Goal: Task Accomplishment & Management: Use online tool/utility

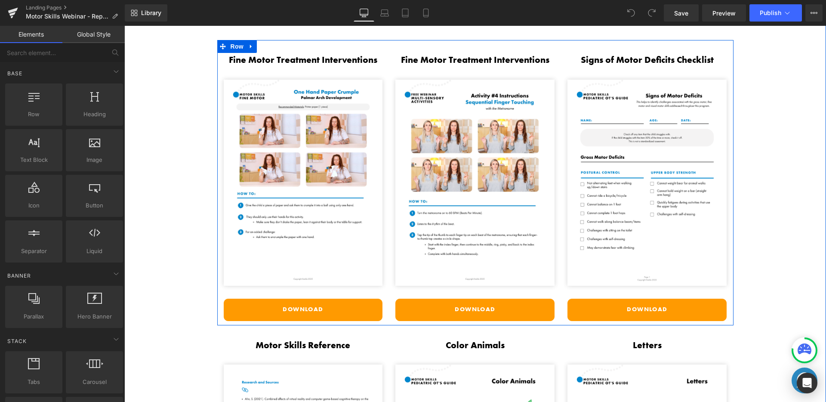
scroll to position [1725, 0]
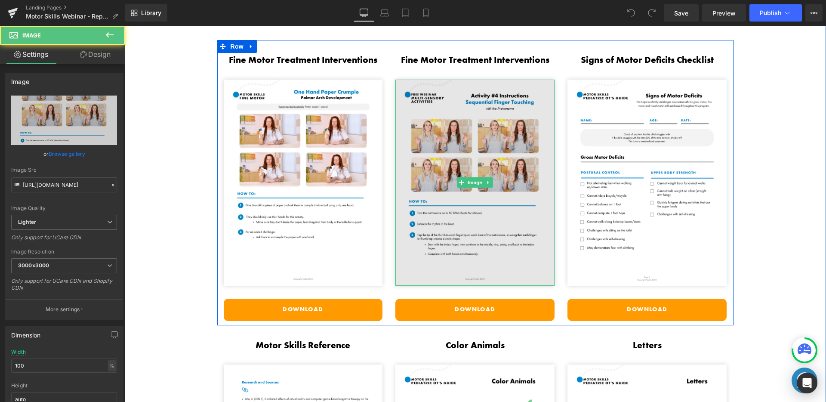
click at [478, 141] on img at bounding box center [474, 183] width 159 height 206
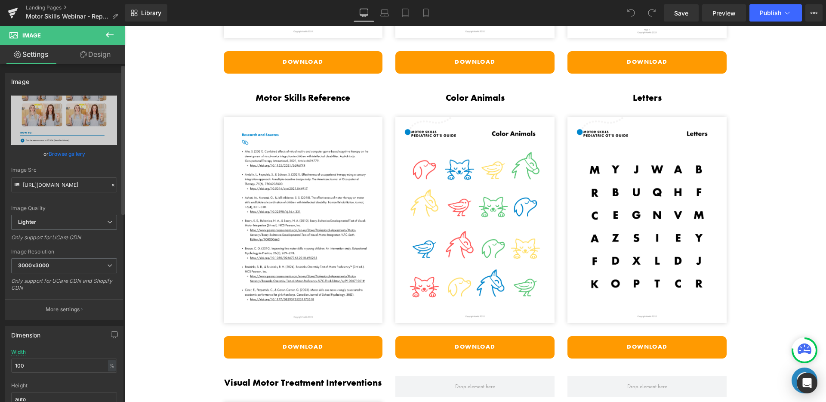
scroll to position [1977, 0]
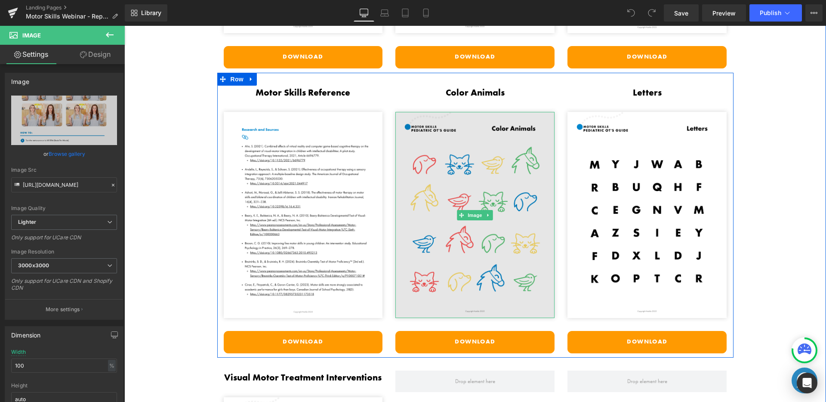
click at [513, 216] on img at bounding box center [474, 215] width 159 height 206
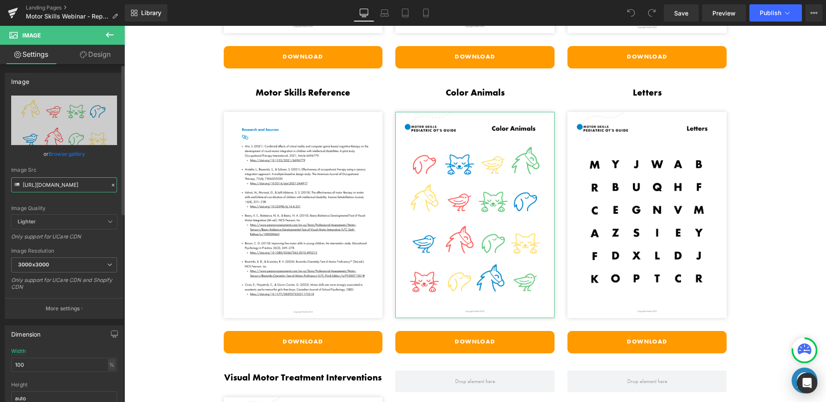
click at [82, 181] on input "[URL][DOMAIN_NAME]" at bounding box center [64, 184] width 106 height 15
drag, startPoint x: 200, startPoint y: 208, endPoint x: 126, endPoint y: 188, distance: 76.1
click at [87, 169] on div "Image Src" at bounding box center [64, 170] width 106 height 6
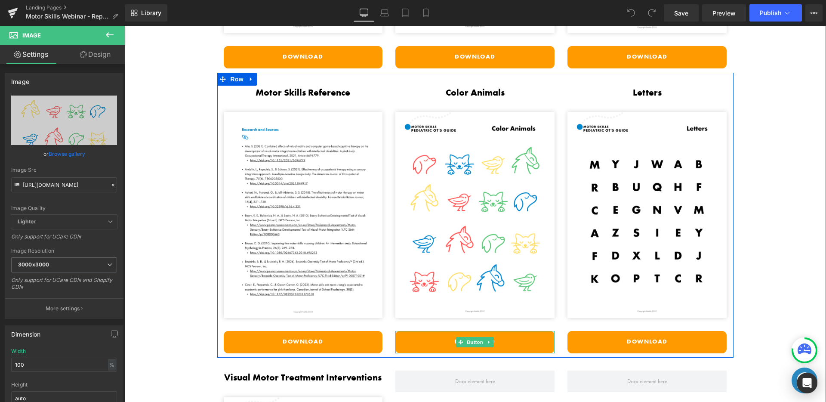
click at [465, 332] on link "Download" at bounding box center [474, 342] width 159 height 22
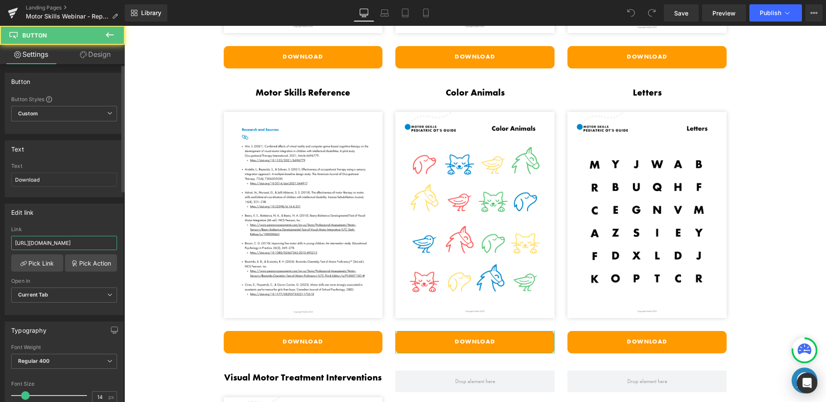
click at [49, 246] on input "[URL][DOMAIN_NAME]" at bounding box center [64, 243] width 106 height 14
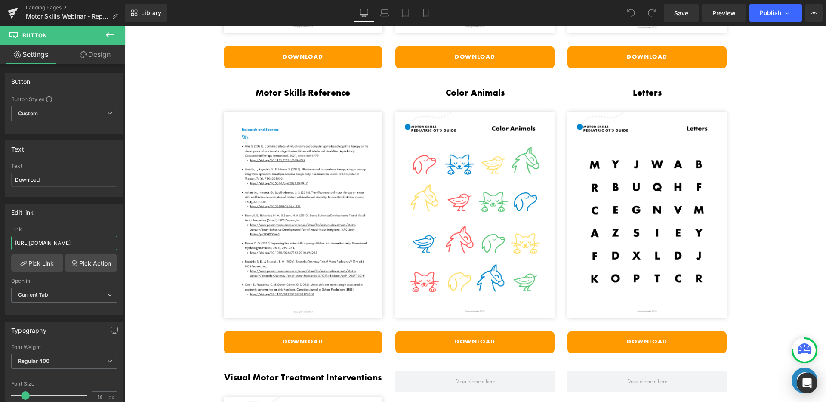
drag, startPoint x: 169, startPoint y: 264, endPoint x: 125, endPoint y: 242, distance: 49.0
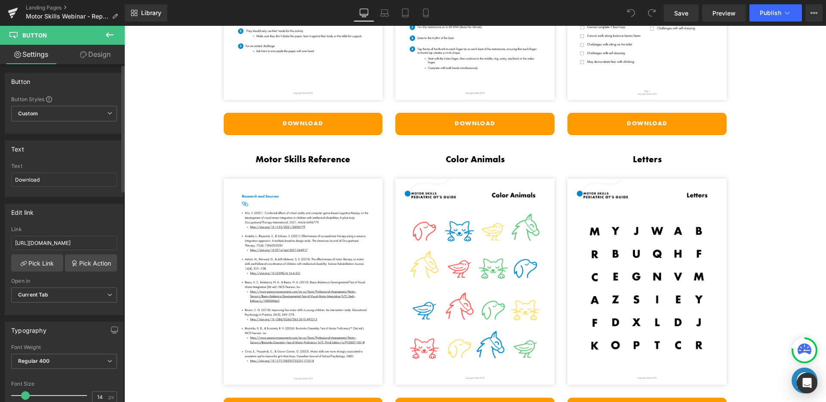
scroll to position [1715, 0]
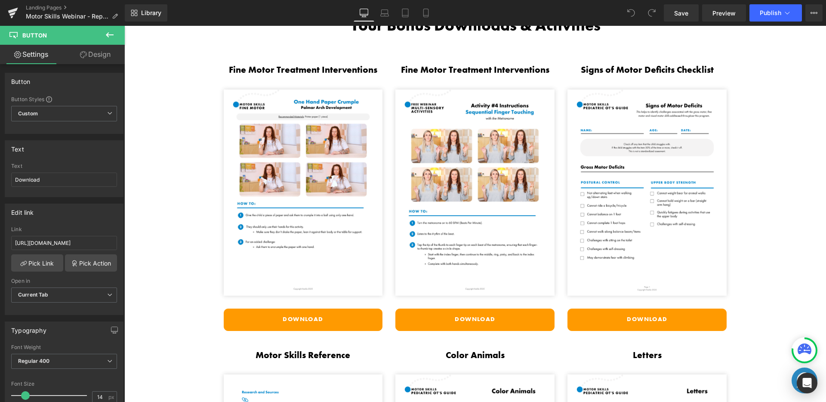
click at [455, 69] on div "Fine Motor Treatment Interventions Heading" at bounding box center [474, 70] width 159 height 14
click at [455, 69] on h3 "Fine Motor Treatment Interventions" at bounding box center [474, 70] width 159 height 14
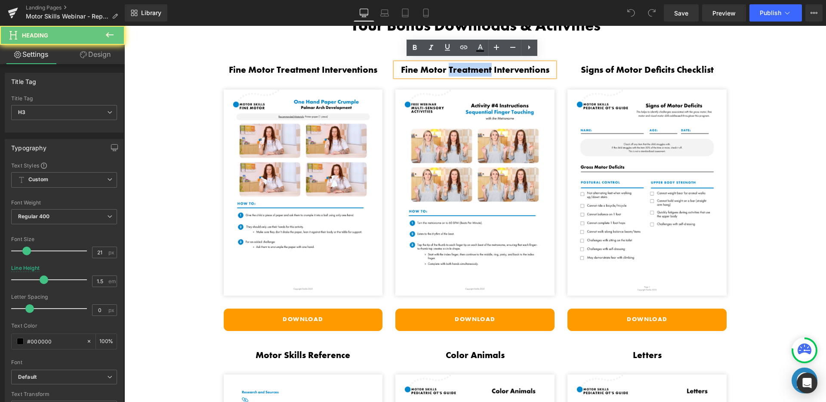
click at [431, 70] on h3 "Fine Motor Treatment Interventions" at bounding box center [474, 70] width 159 height 14
drag, startPoint x: 416, startPoint y: 68, endPoint x: 382, endPoint y: 67, distance: 34.0
click at [382, 67] on div "Fine Motor Treatment Interventions Heading Image Download Button Fine Motor Tre…" at bounding box center [475, 192] width 516 height 285
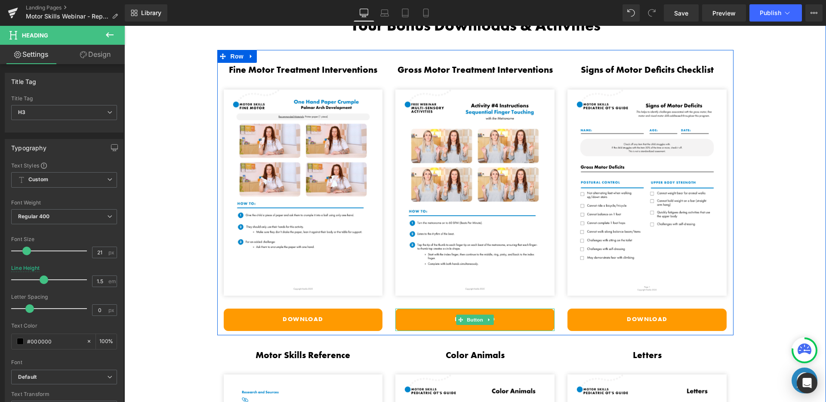
click at [424, 314] on link "Download" at bounding box center [474, 319] width 159 height 22
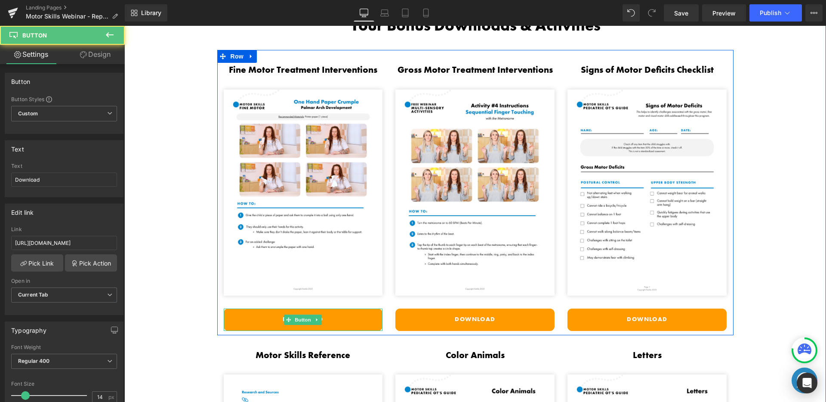
click at [262, 310] on link "Download" at bounding box center [303, 319] width 159 height 22
click at [296, 316] on span "Button" at bounding box center [303, 319] width 20 height 10
click at [371, 315] on link "Download" at bounding box center [303, 319] width 159 height 22
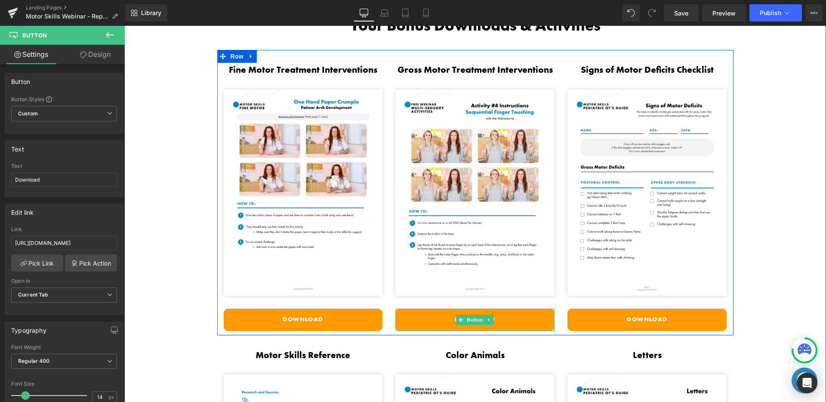
click at [419, 318] on link "Download" at bounding box center [474, 319] width 159 height 22
click at [415, 311] on link "Download" at bounding box center [474, 319] width 159 height 22
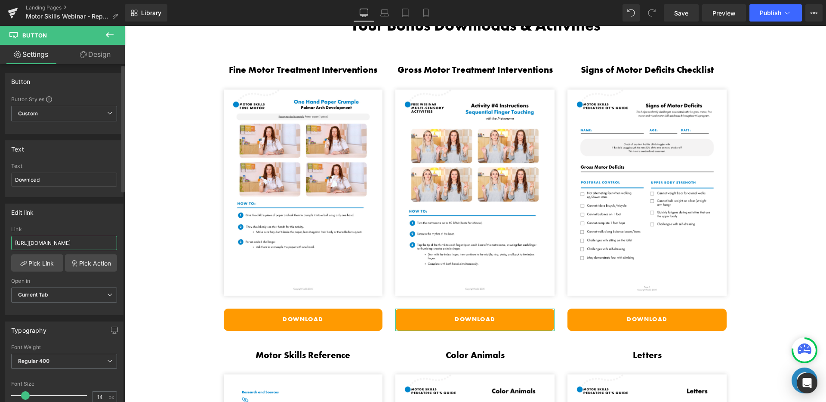
click at [32, 241] on input "[URL][DOMAIN_NAME]" at bounding box center [64, 243] width 106 height 14
paste input "Gross_Motor_Treatment_Interventions_-_Free_Webinar-compressed_1.pdf?v=1755894738"
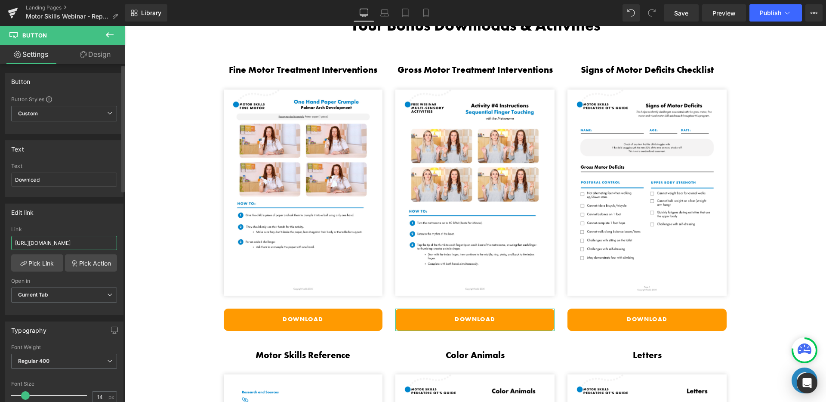
click at [55, 239] on input "[URL][DOMAIN_NAME]" at bounding box center [64, 243] width 106 height 14
drag, startPoint x: 51, startPoint y: 241, endPoint x: 23, endPoint y: 242, distance: 27.5
click at [23, 242] on input "[URL][DOMAIN_NAME]" at bounding box center [64, 243] width 106 height 14
type input "[URL][DOMAIN_NAME]"
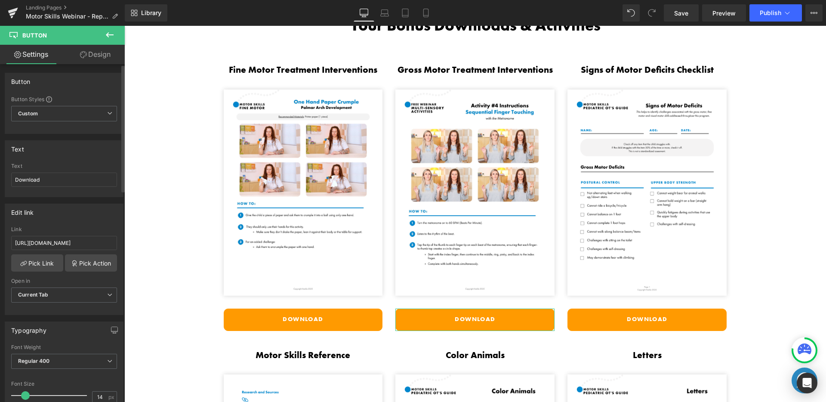
click at [70, 221] on div "Edit link [URL][DOMAIN_NAME] Link [URL][DOMAIN_NAME] Pick Link Pick Action Curr…" at bounding box center [64, 258] width 119 height 111
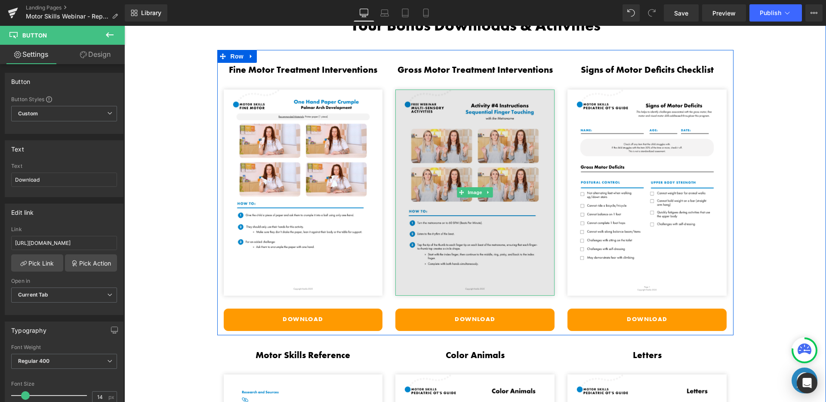
click at [436, 129] on img at bounding box center [474, 192] width 159 height 206
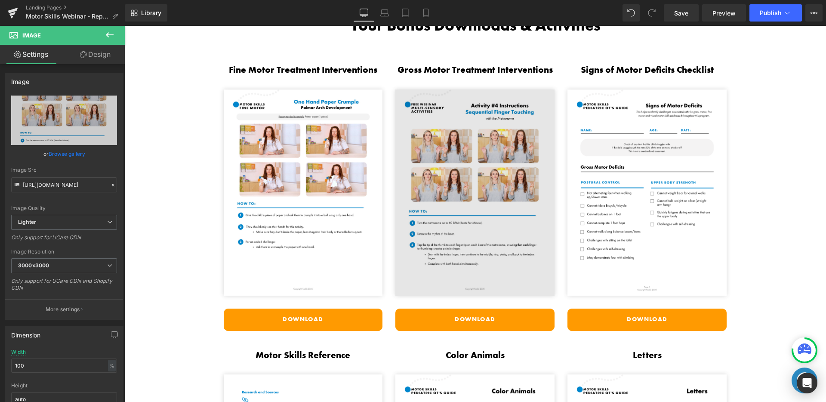
click at [458, 168] on img at bounding box center [474, 192] width 159 height 206
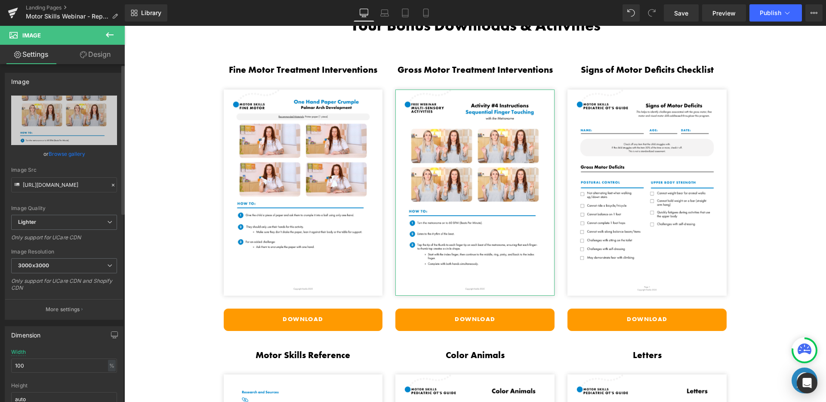
click at [65, 151] on link "Browse gallery" at bounding box center [67, 153] width 37 height 15
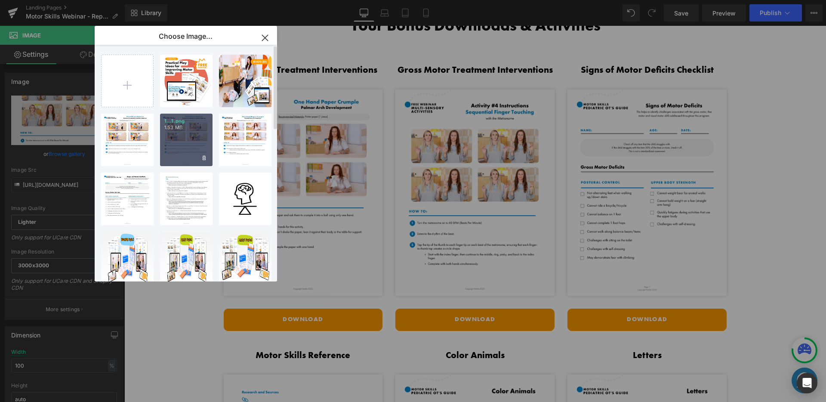
click at [172, 128] on p "1.53 MB" at bounding box center [186, 127] width 44 height 6
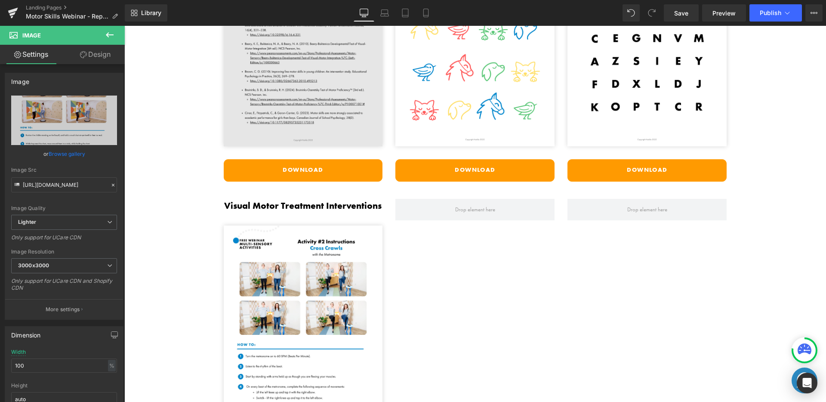
scroll to position [2203, 0]
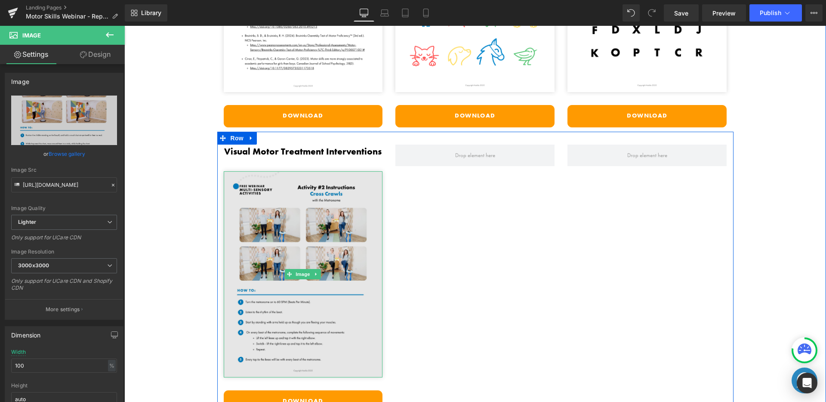
click at [273, 213] on img at bounding box center [303, 274] width 159 height 206
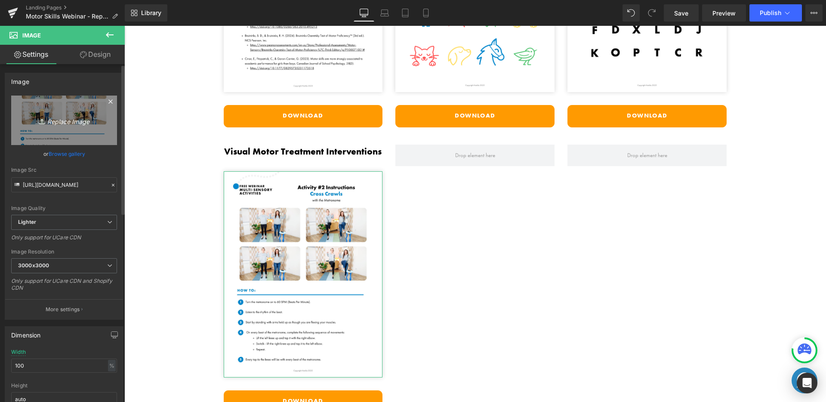
click at [70, 118] on icon "Replace Image" at bounding box center [64, 120] width 69 height 11
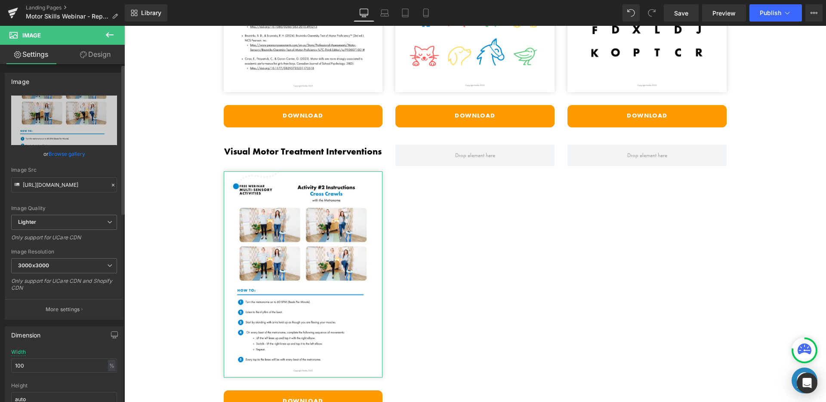
click at [59, 154] on link "Browse gallery" at bounding box center [67, 153] width 37 height 15
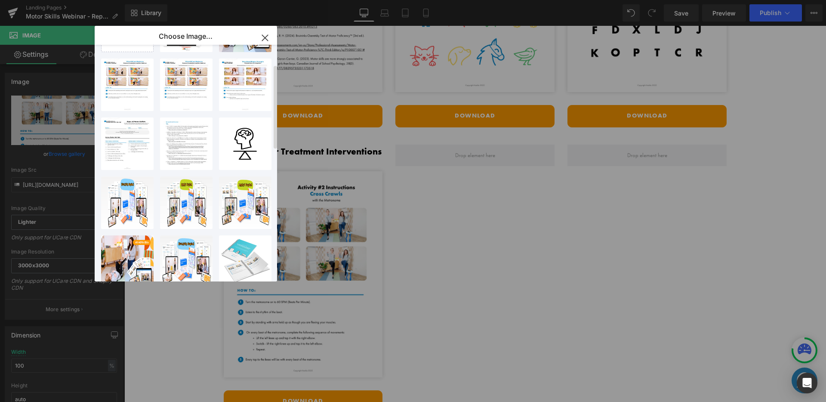
scroll to position [0, 0]
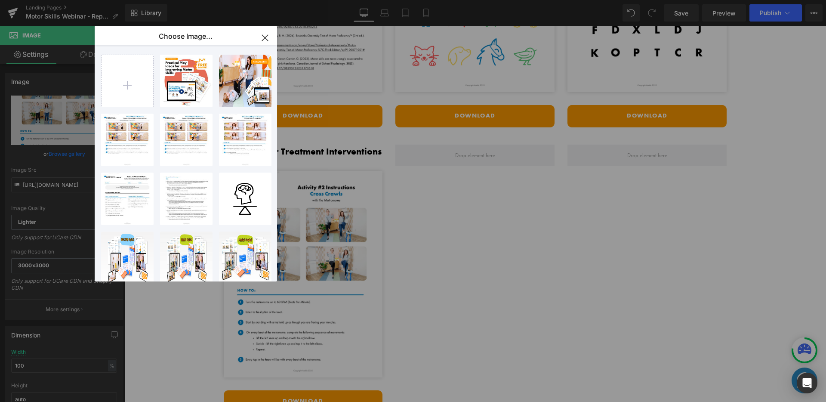
type input "C:\fakepath\Visual Motor Treatment Interventions - Free Webinar.png"
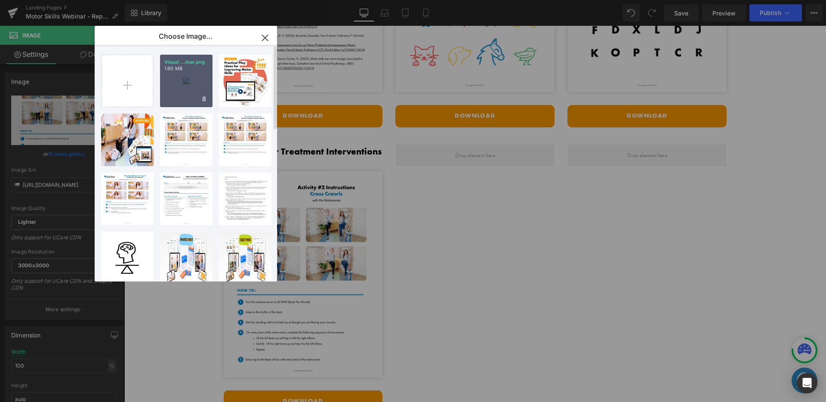
click at [192, 66] on p "1.60 MB" at bounding box center [186, 68] width 44 height 6
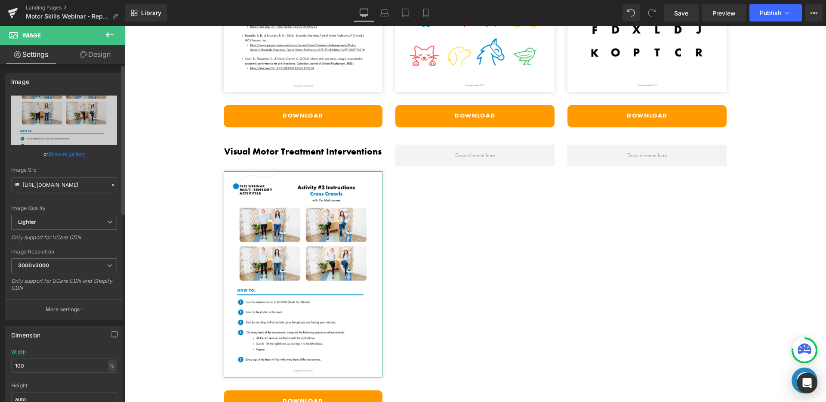
click at [70, 153] on link "Browse gallery" at bounding box center [67, 153] width 37 height 15
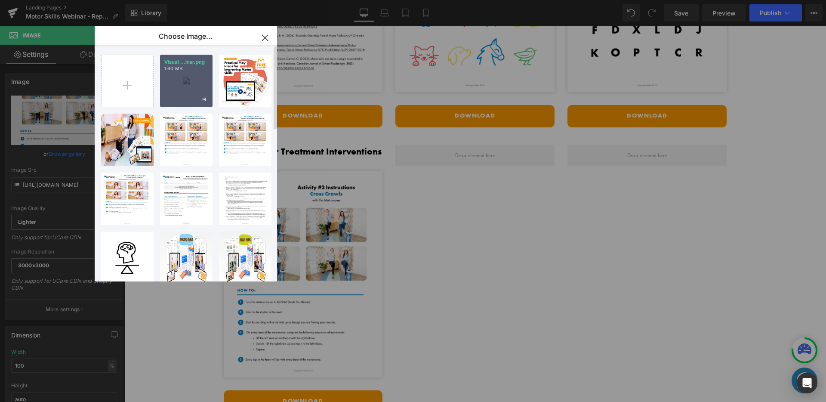
click at [184, 82] on div "Visual ...inar.png 1.60 MB" at bounding box center [186, 81] width 52 height 52
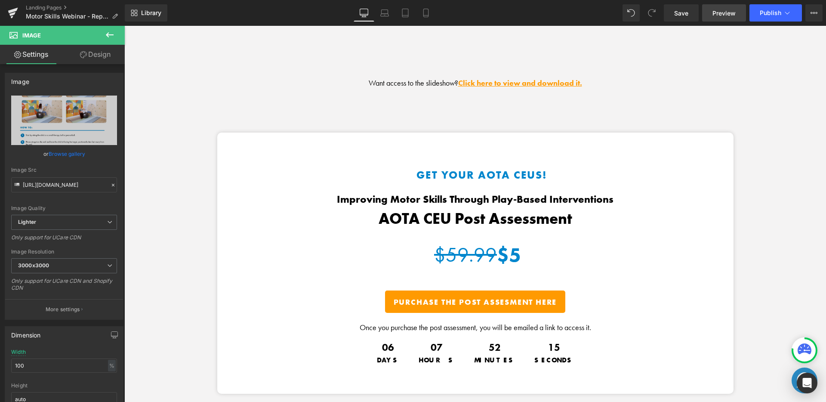
scroll to position [1054, 0]
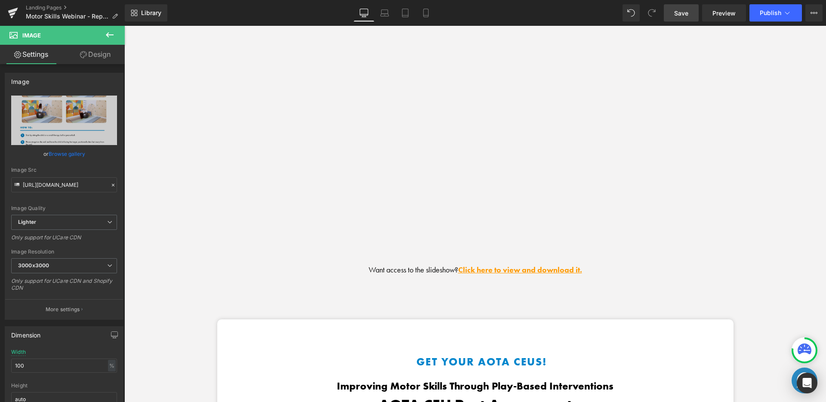
click at [677, 16] on span "Save" at bounding box center [681, 13] width 14 height 9
click at [413, 16] on icon at bounding box center [416, 13] width 9 height 9
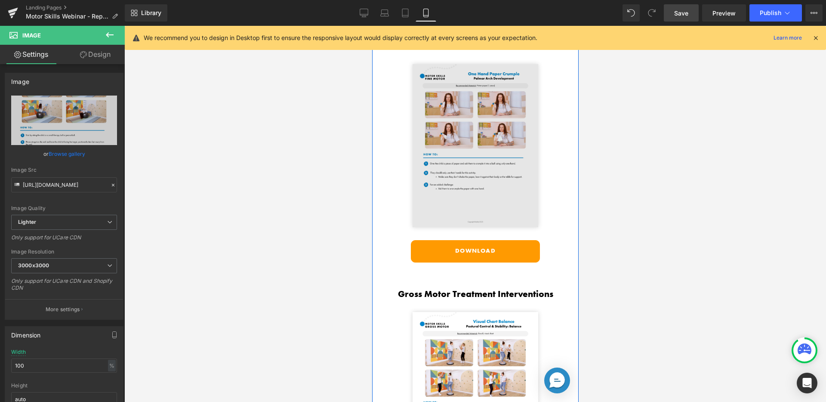
scroll to position [1533, 0]
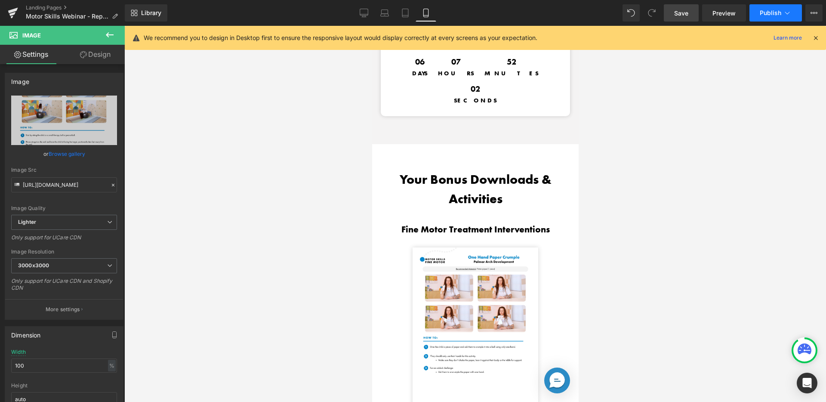
click at [758, 12] on button "Publish" at bounding box center [775, 12] width 52 height 17
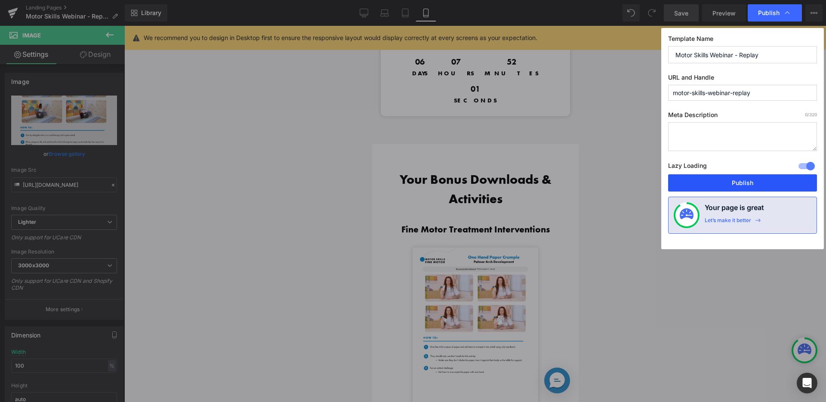
click at [700, 175] on button "Publish" at bounding box center [742, 182] width 149 height 17
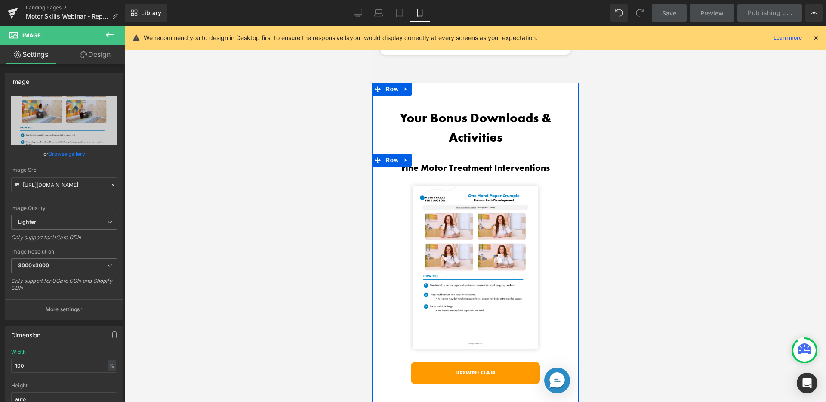
scroll to position [1624, 0]
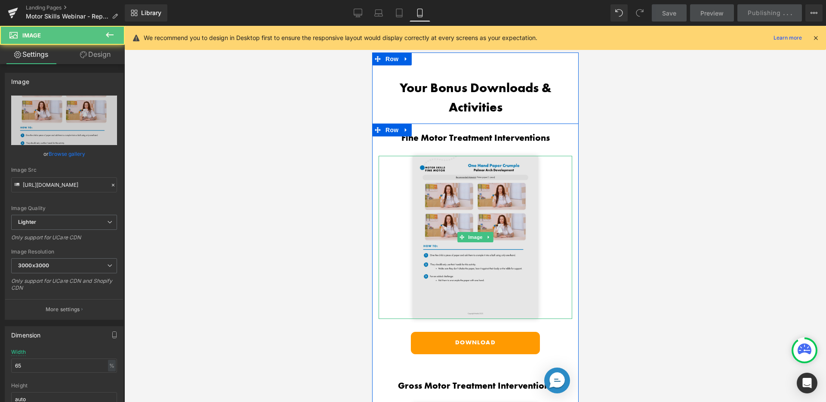
click at [443, 191] on img at bounding box center [475, 237] width 126 height 163
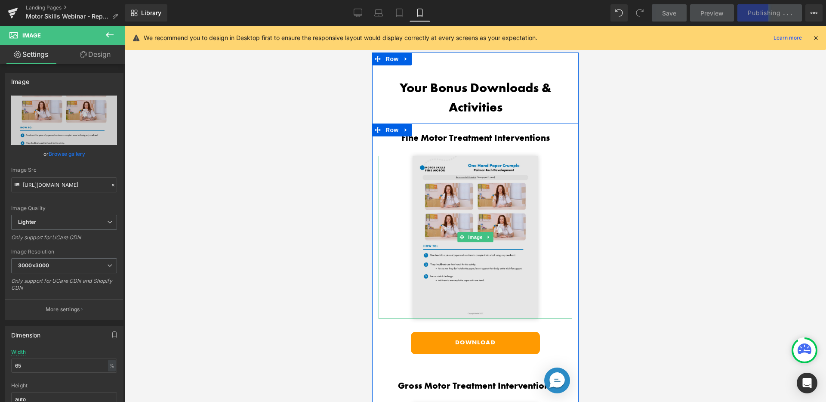
click at [436, 233] on img at bounding box center [475, 237] width 126 height 163
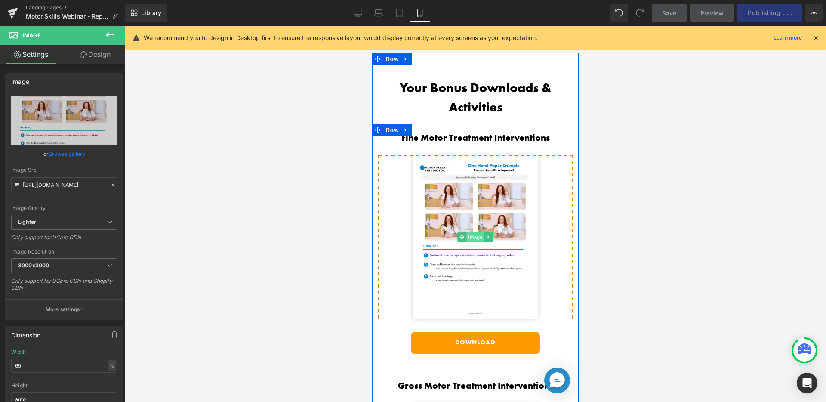
click at [470, 232] on span "Image" at bounding box center [475, 237] width 18 height 10
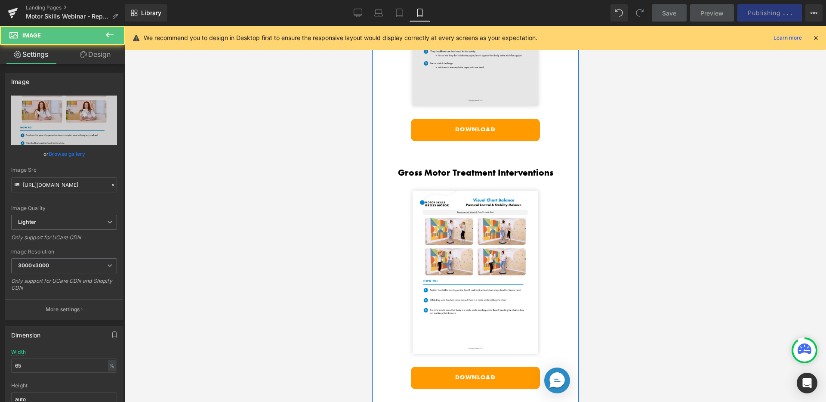
scroll to position [1926, 0]
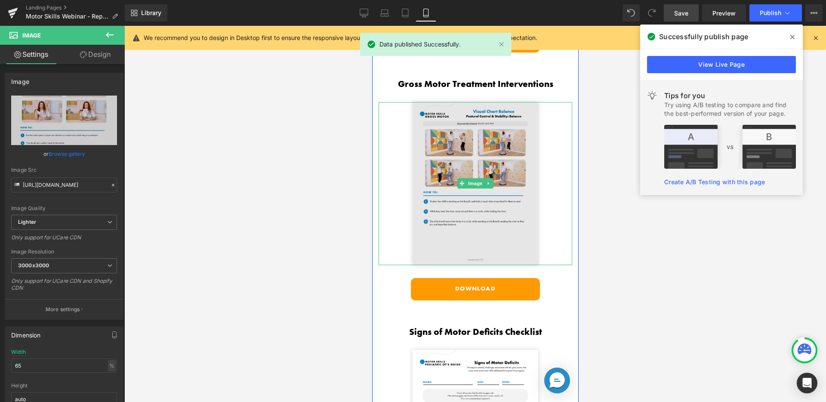
click at [474, 190] on img at bounding box center [475, 183] width 126 height 163
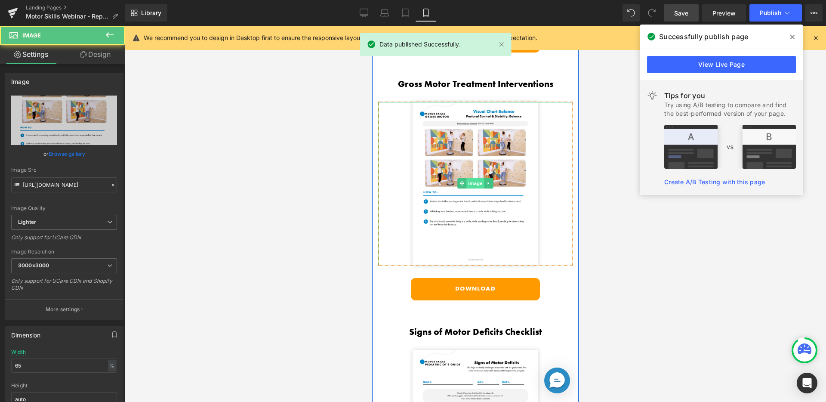
click at [474, 178] on span "Image" at bounding box center [475, 183] width 18 height 10
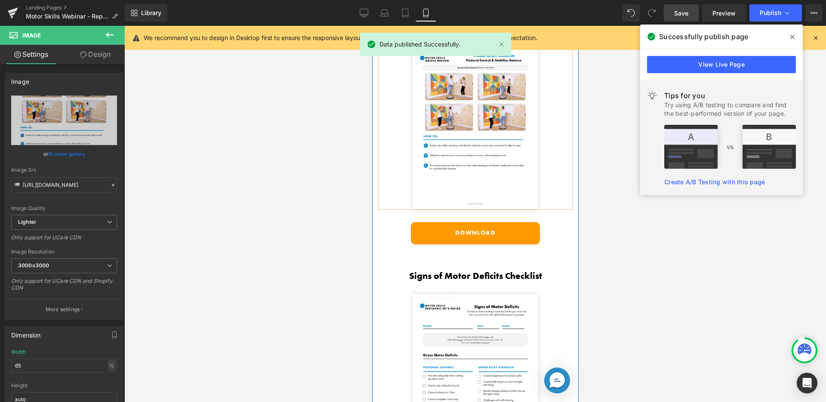
scroll to position [2004, 0]
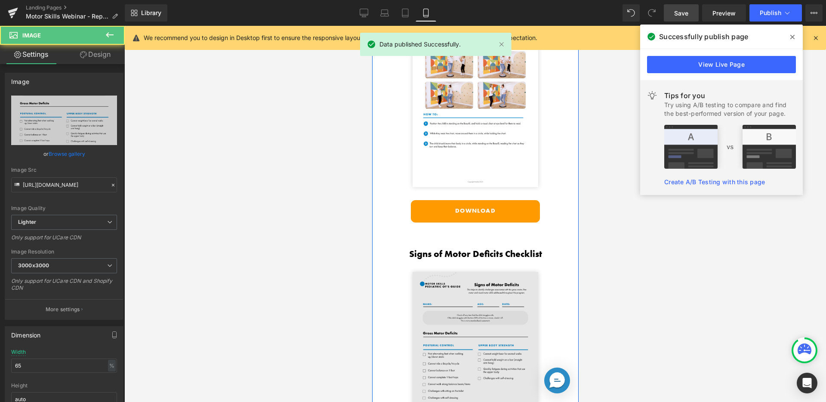
click at [457, 272] on img at bounding box center [475, 353] width 126 height 163
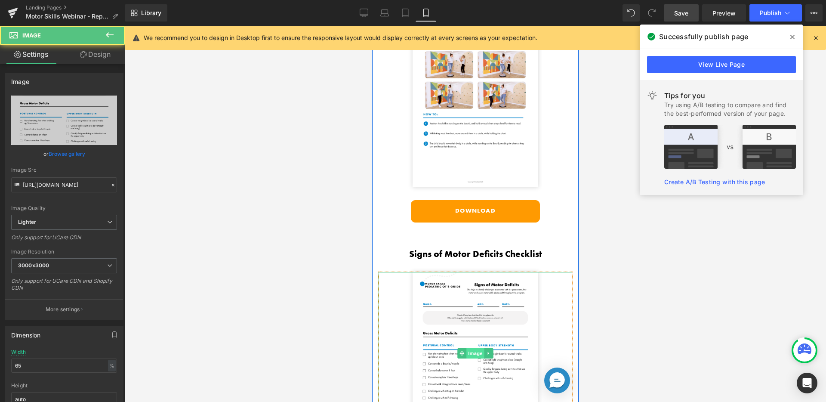
click at [471, 348] on span "Image" at bounding box center [475, 353] width 18 height 10
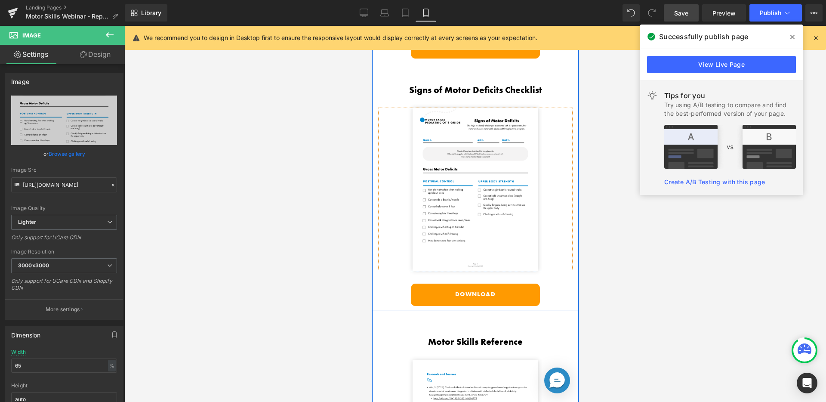
scroll to position [2177, 0]
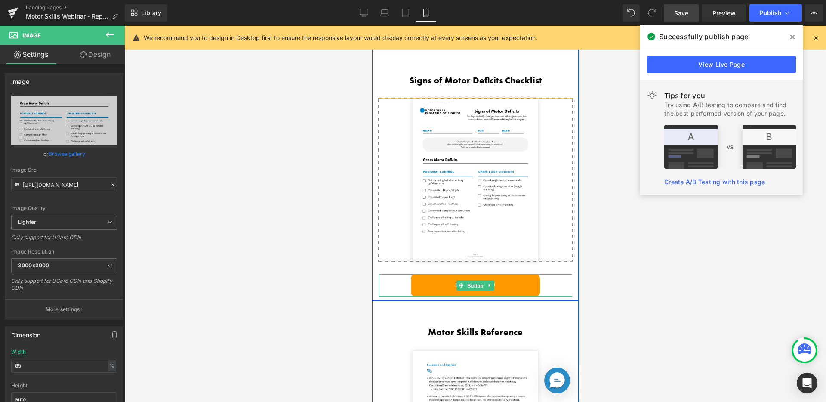
click at [467, 280] on span "Button" at bounding box center [475, 285] width 20 height 10
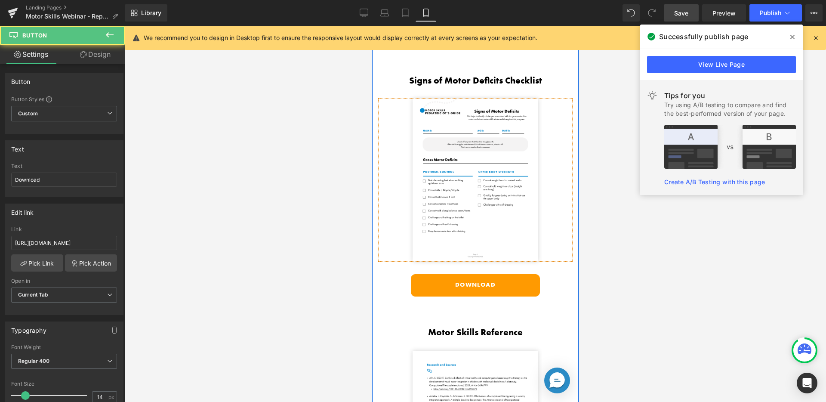
scroll to position [2332, 0]
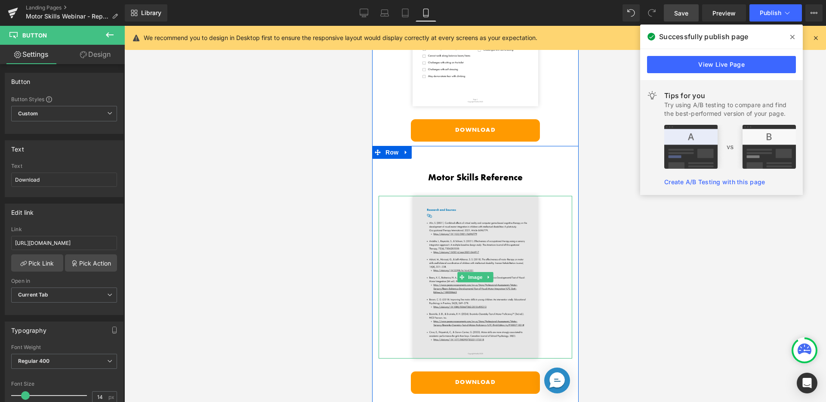
click at [475, 256] on img at bounding box center [475, 277] width 126 height 163
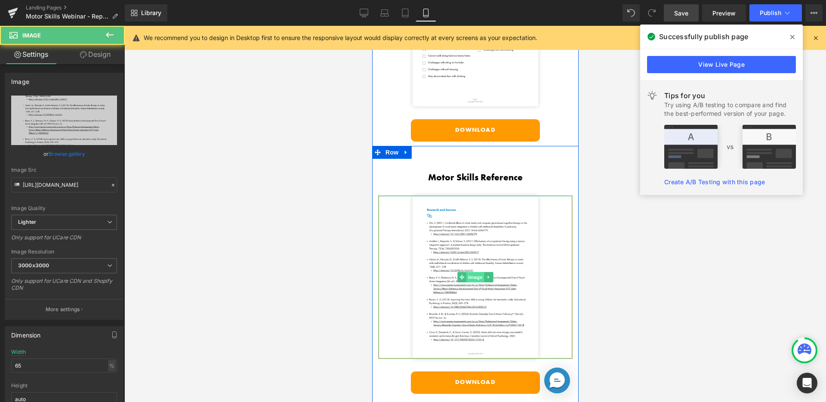
click at [470, 272] on span "Image" at bounding box center [475, 277] width 18 height 10
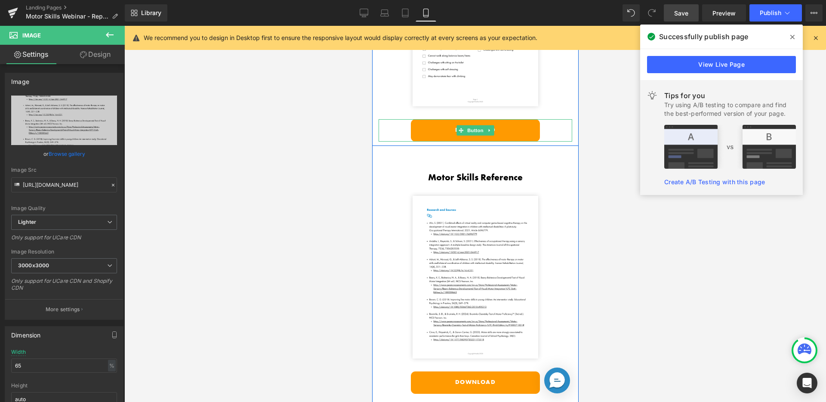
click at [438, 119] on link "Download" at bounding box center [474, 130] width 129 height 22
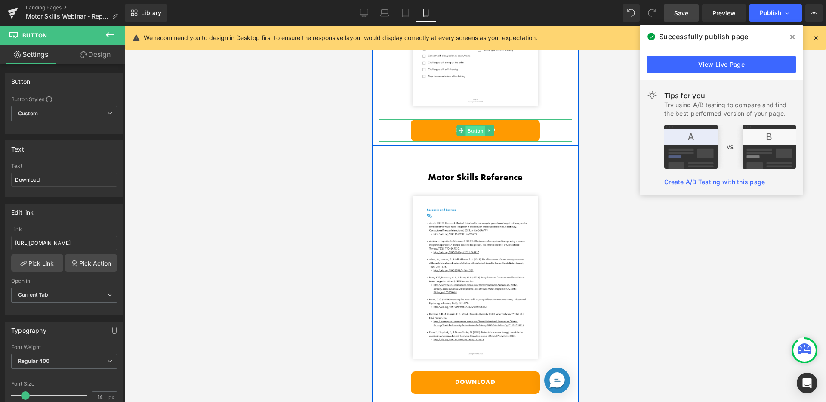
click at [469, 126] on span "Button" at bounding box center [475, 131] width 20 height 10
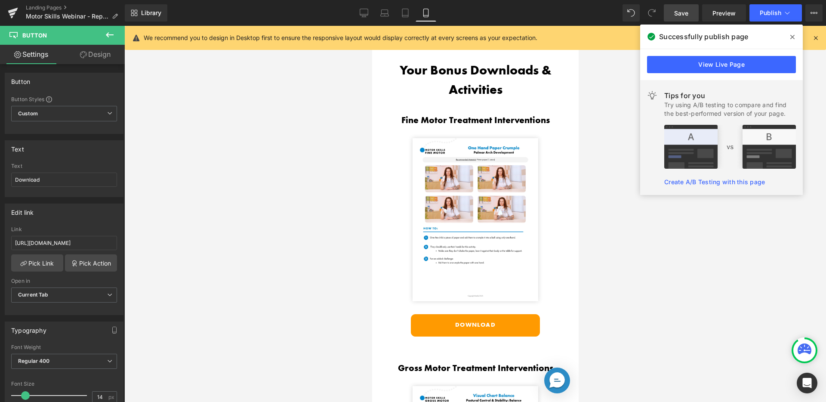
scroll to position [1565, 0]
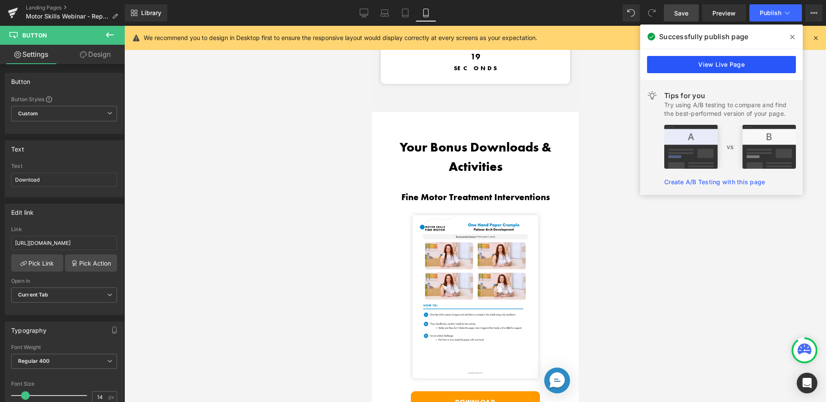
click at [734, 64] on link "View Live Page" at bounding box center [721, 64] width 149 height 17
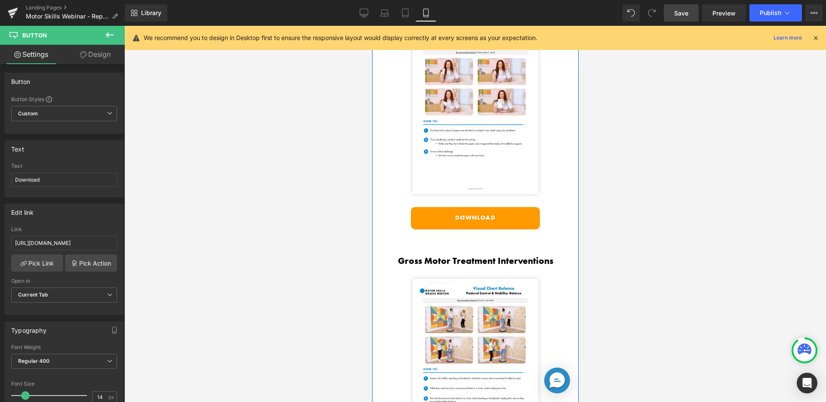
scroll to position [1747, 0]
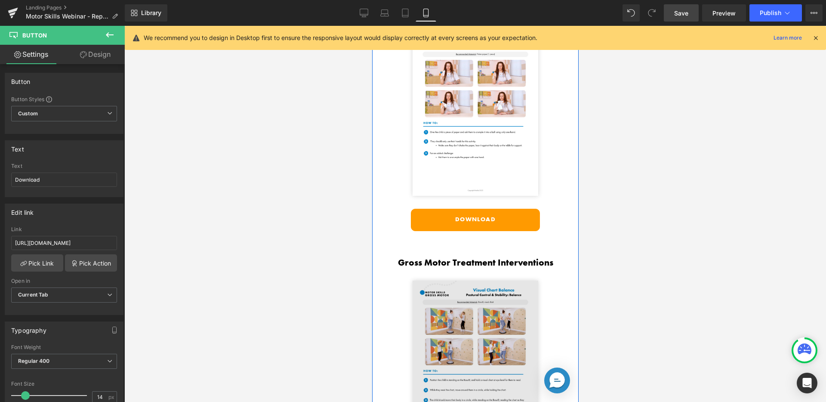
click at [491, 282] on img at bounding box center [475, 361] width 126 height 163
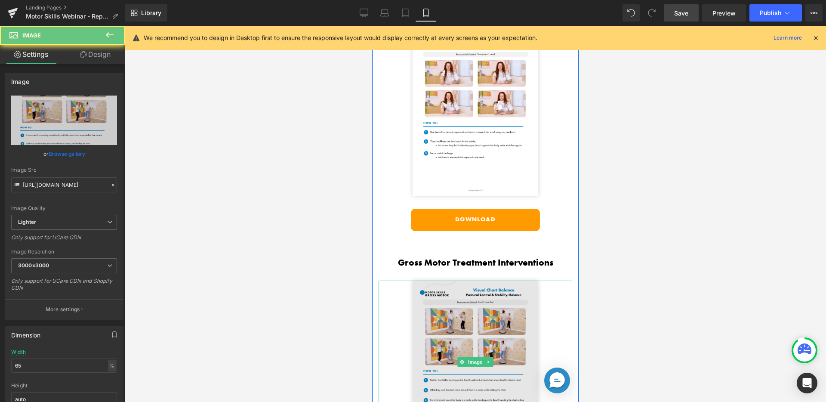
click at [494, 280] on img at bounding box center [475, 361] width 126 height 163
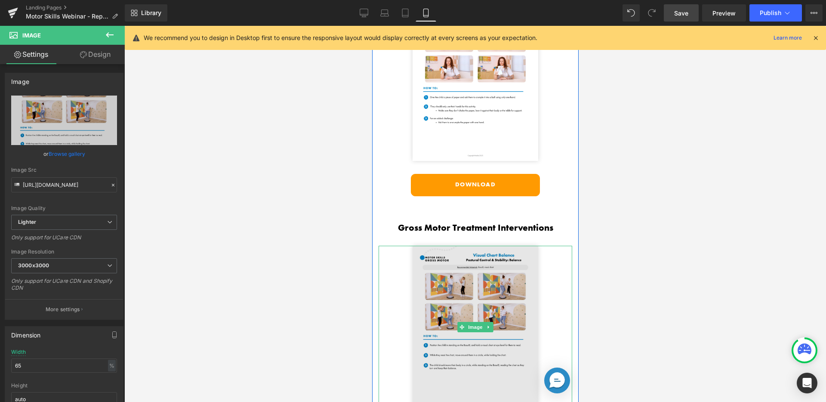
scroll to position [1889, 0]
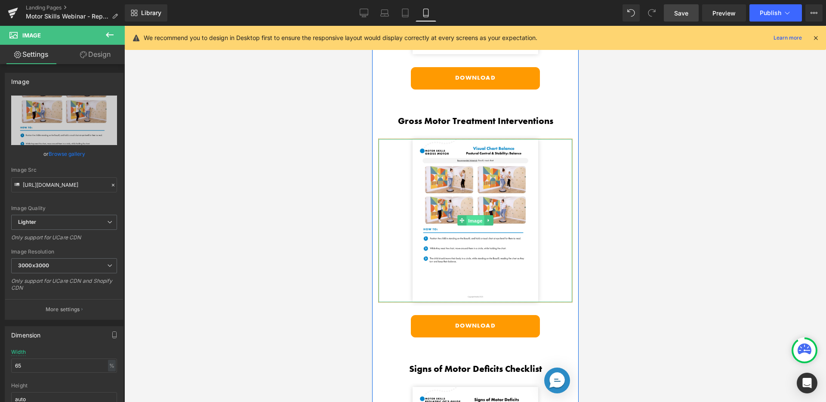
click at [476, 215] on span "Image" at bounding box center [475, 220] width 18 height 10
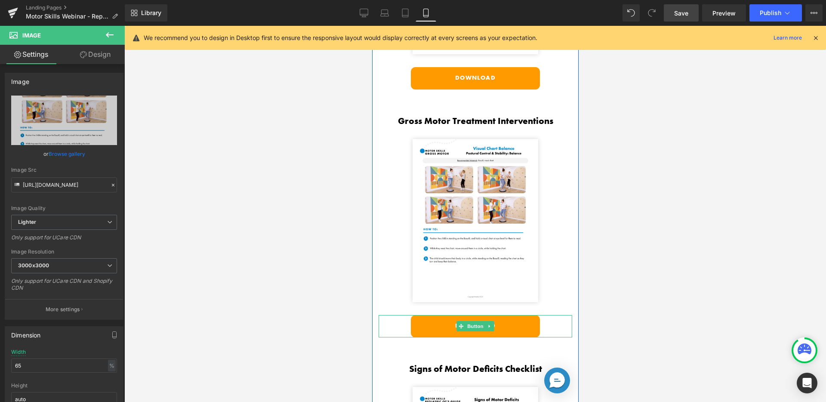
click at [502, 315] on link "Download" at bounding box center [474, 326] width 129 height 22
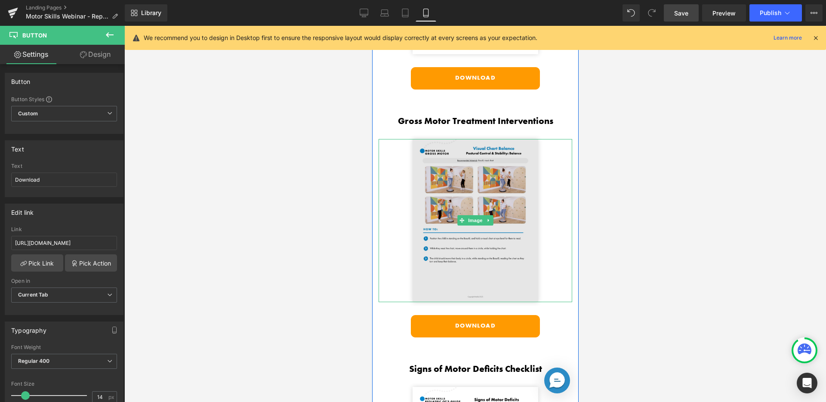
scroll to position [1907, 0]
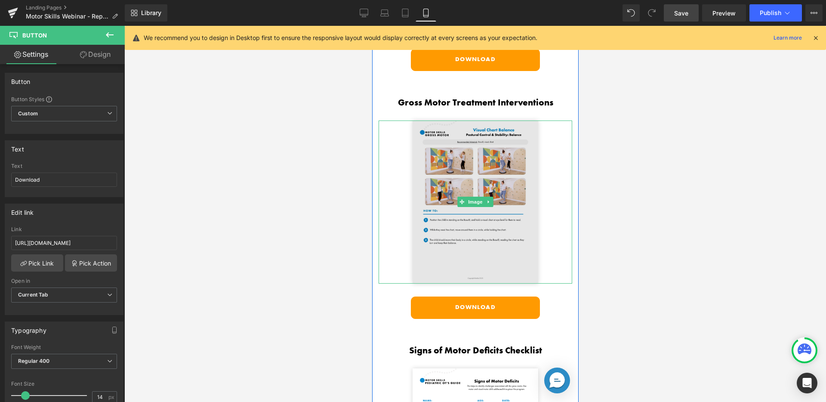
click at [494, 185] on img at bounding box center [475, 201] width 126 height 163
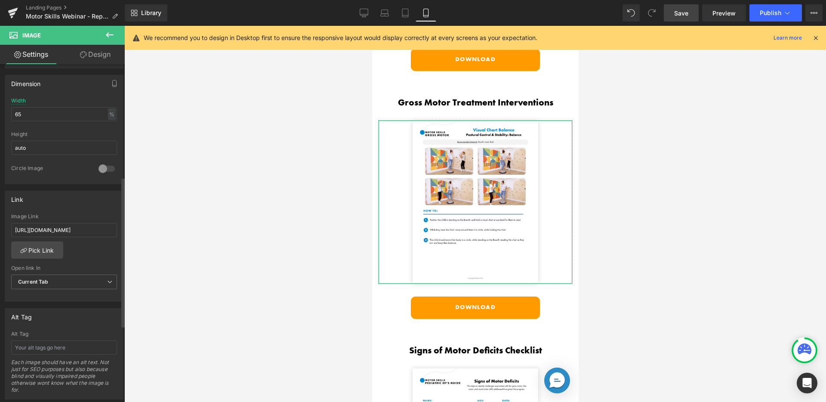
scroll to position [253, 0]
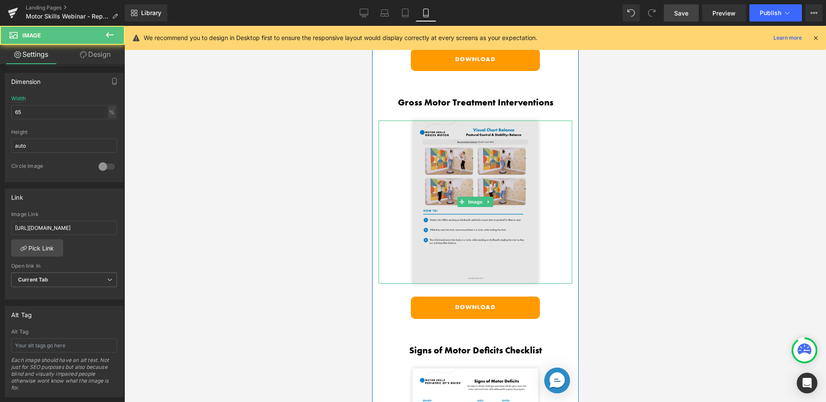
click at [438, 194] on img at bounding box center [475, 201] width 126 height 163
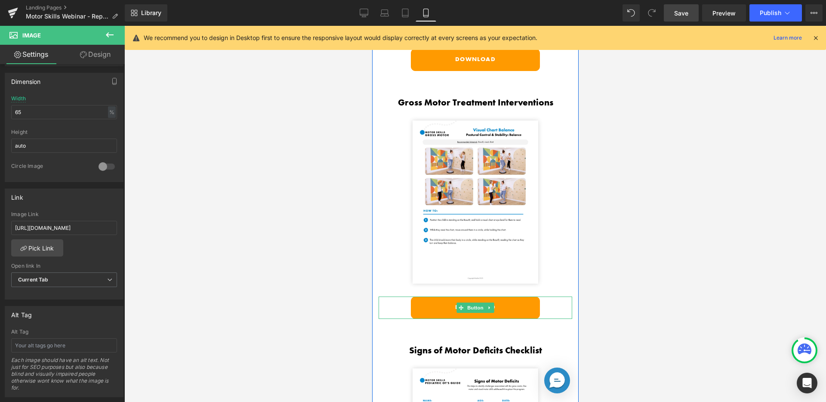
click at [440, 296] on link "Download" at bounding box center [474, 307] width 129 height 22
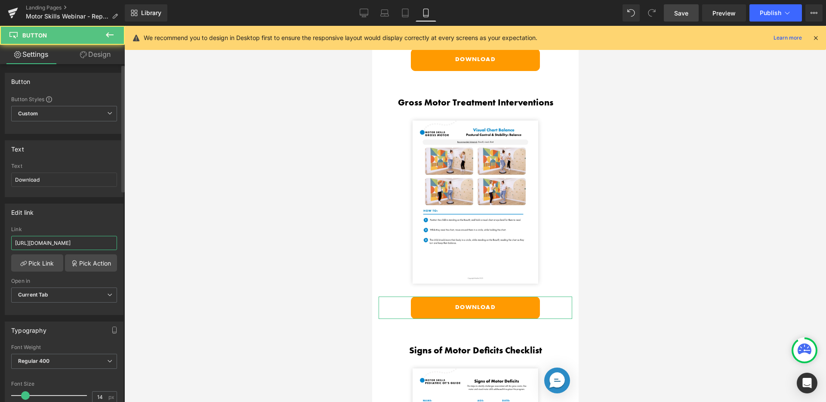
click at [65, 241] on input "[URL][DOMAIN_NAME]" at bounding box center [64, 243] width 106 height 14
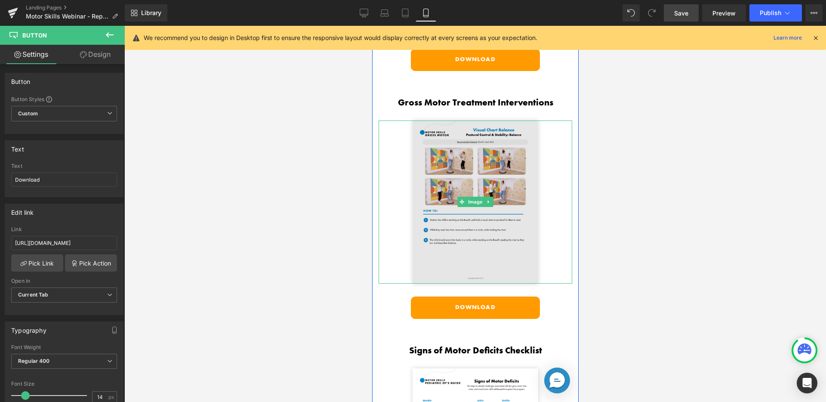
click at [425, 170] on img at bounding box center [475, 201] width 126 height 163
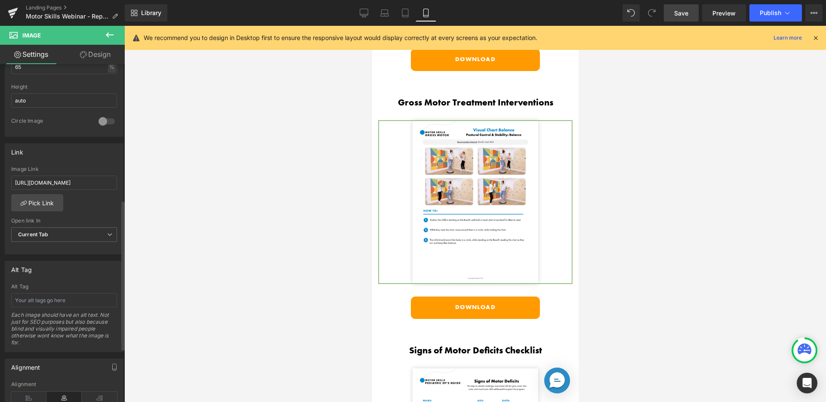
scroll to position [307, 0]
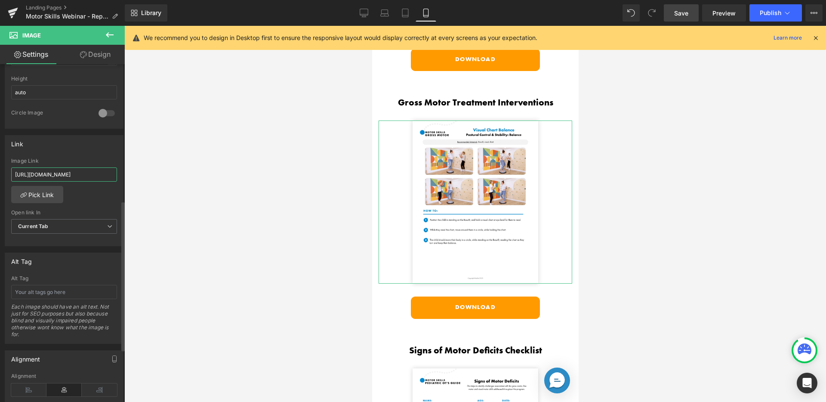
click at [72, 175] on input "[URL][DOMAIN_NAME]" at bounding box center [64, 174] width 106 height 14
paste input "Gross_Motor_Treatment_Interventions_-_Free_Webinar-compressed_1.pdf?v=1755894738"
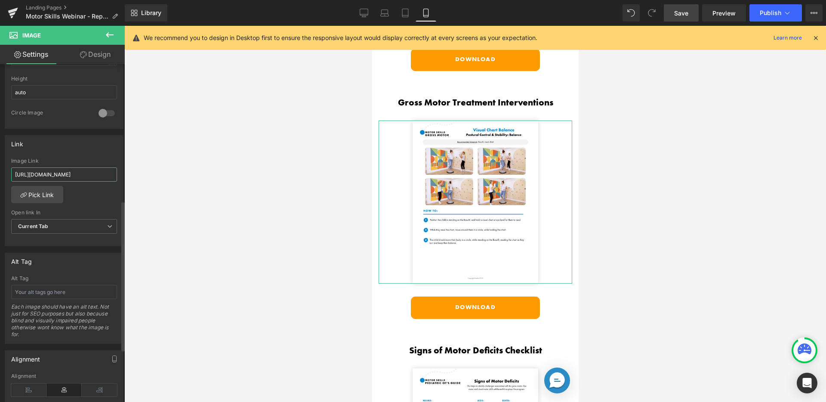
type input "[URL][DOMAIN_NAME]"
click at [89, 151] on div "Link [URL][DOMAIN_NAME] Image Link [URL][DOMAIN_NAME] Pick Link Current Tab New…" at bounding box center [64, 190] width 119 height 111
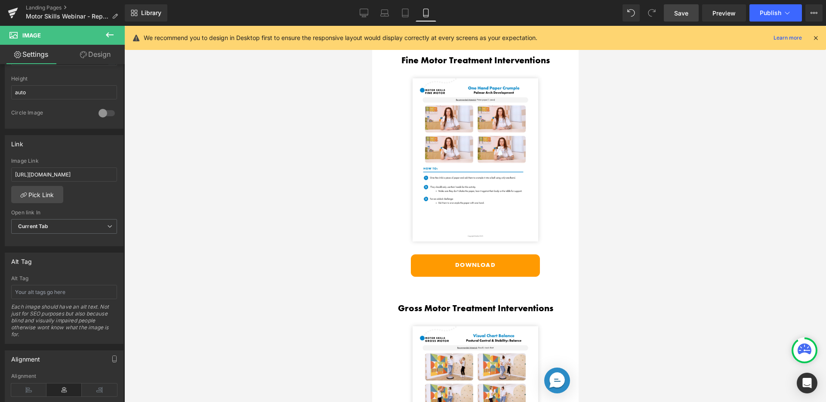
scroll to position [1725, 0]
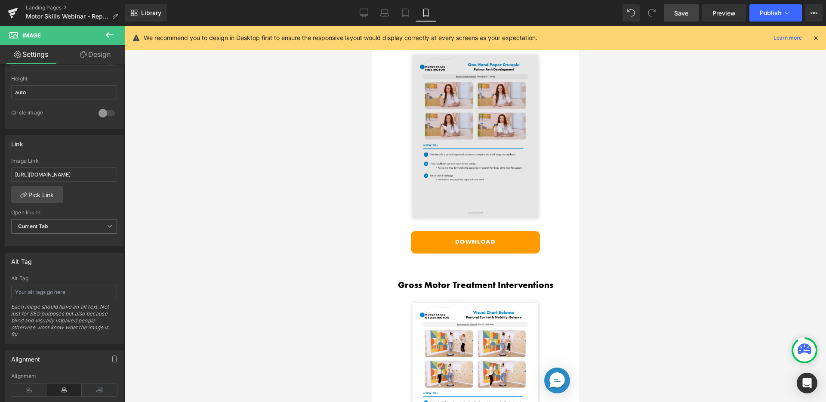
click at [439, 99] on img at bounding box center [475, 136] width 126 height 163
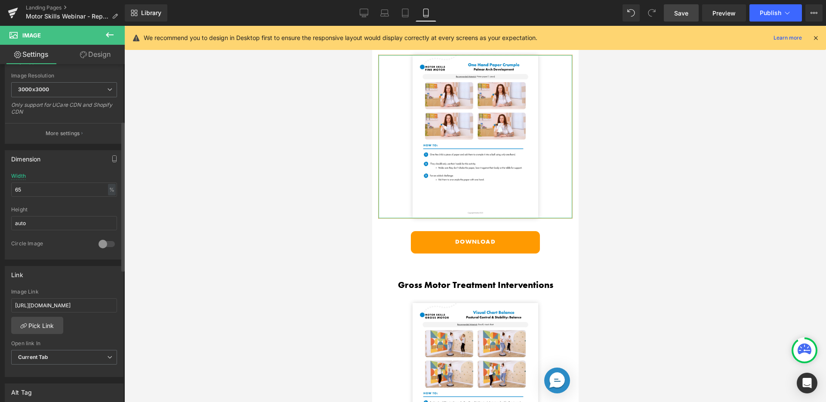
scroll to position [287, 0]
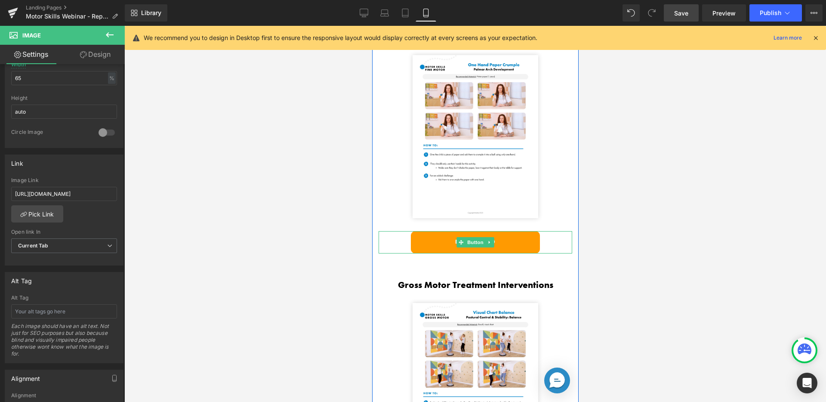
click at [414, 231] on link "Download" at bounding box center [474, 242] width 129 height 22
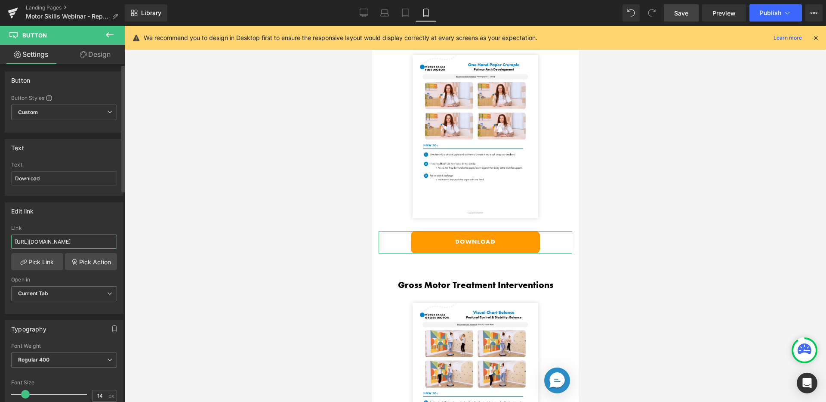
click at [80, 242] on input "[URL][DOMAIN_NAME]" at bounding box center [64, 241] width 106 height 14
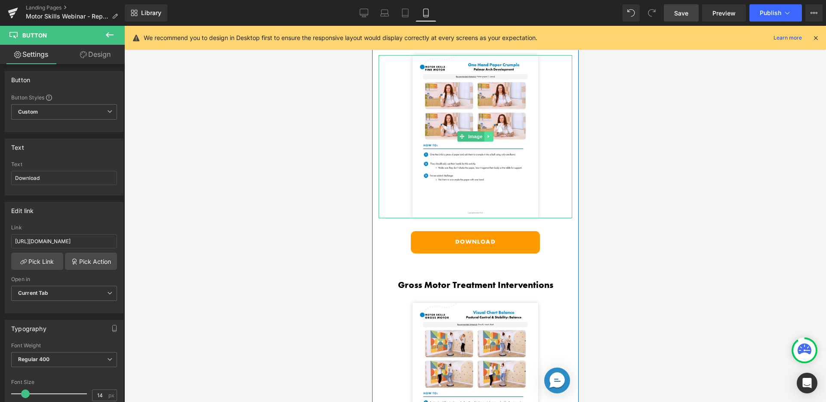
click at [484, 131] on link at bounding box center [488, 136] width 9 height 10
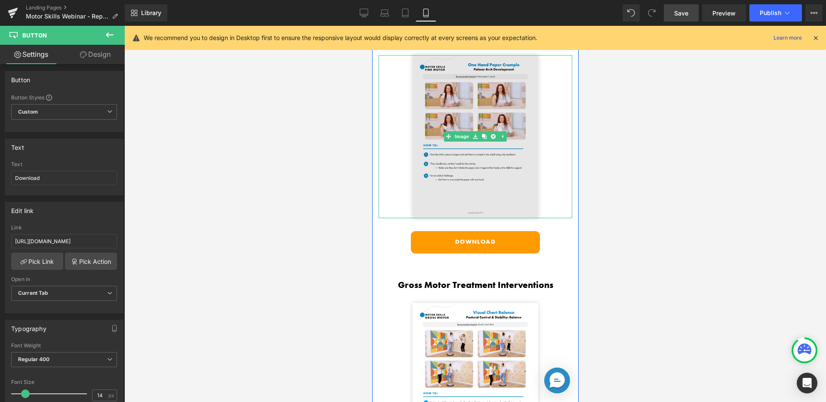
click at [478, 82] on img at bounding box center [475, 136] width 126 height 163
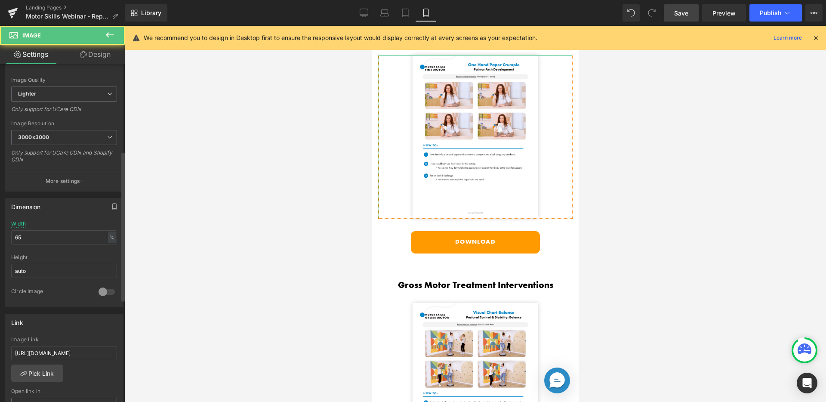
scroll to position [298, 0]
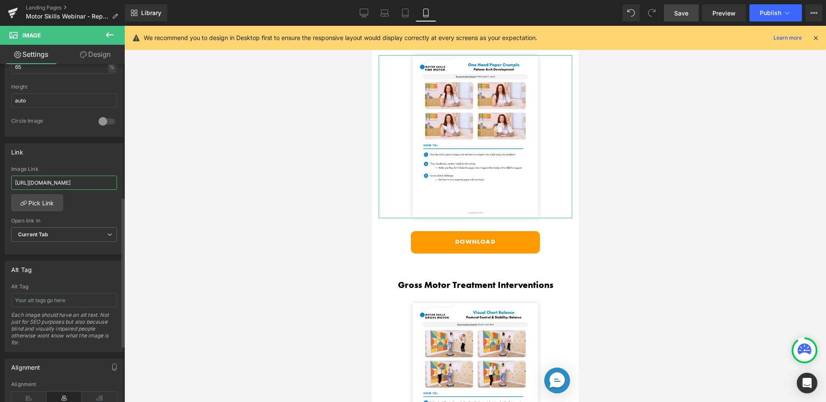
click at [66, 182] on input "[URL][DOMAIN_NAME]" at bounding box center [64, 182] width 106 height 14
paste input "ine_Motor_Treatment_Interventions_-_Free_Webinar-compressed.pdf?v=1755894530"
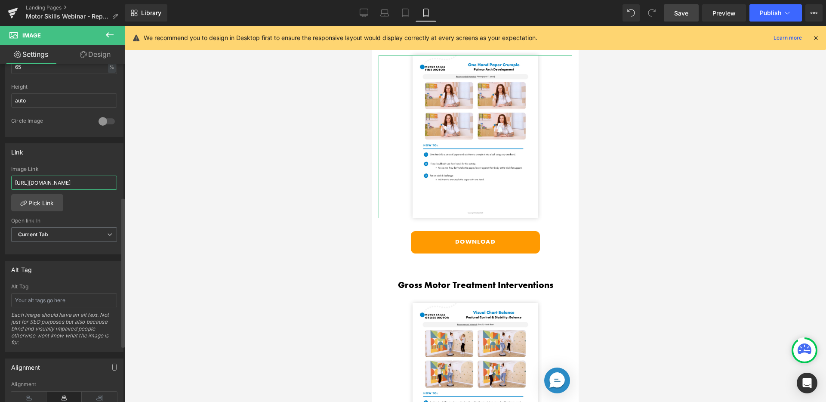
type input "[URL][DOMAIN_NAME]"
click at [74, 157] on div "Link" at bounding box center [64, 152] width 118 height 16
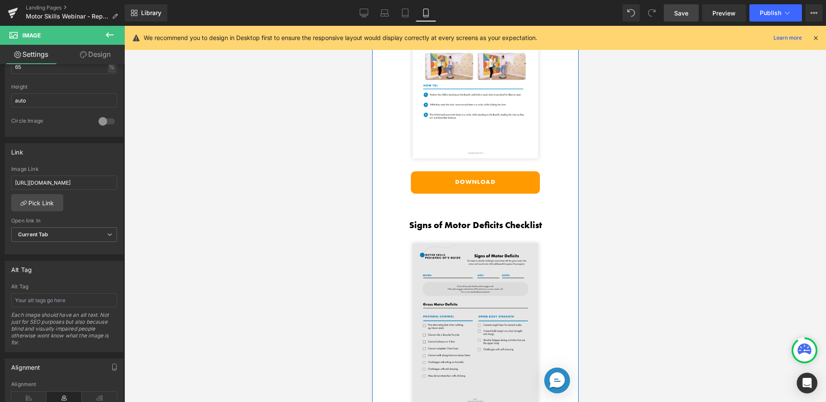
click at [472, 261] on img at bounding box center [475, 324] width 126 height 163
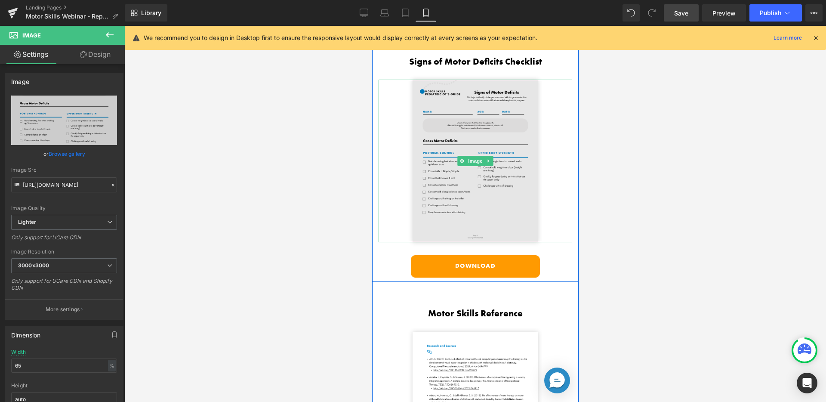
scroll to position [2204, 0]
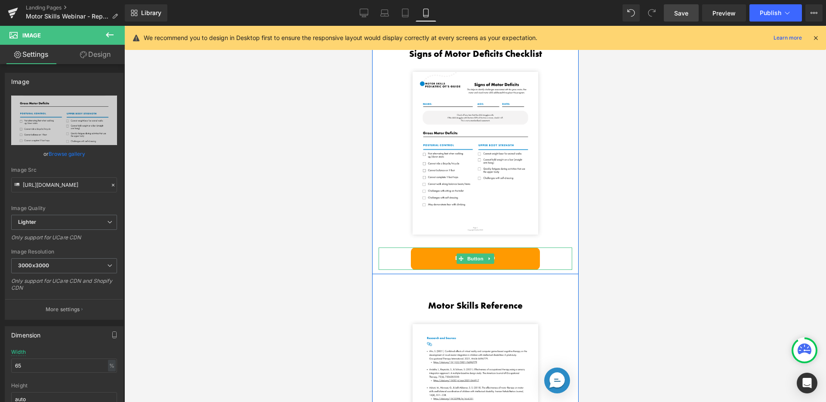
click at [457, 247] on div "Download Button" at bounding box center [474, 258] width 193 height 22
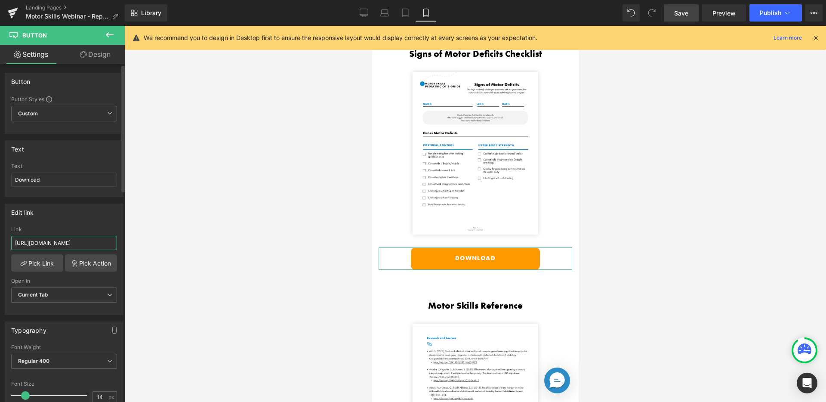
click at [90, 242] on input "[URL][DOMAIN_NAME]" at bounding box center [64, 243] width 106 height 14
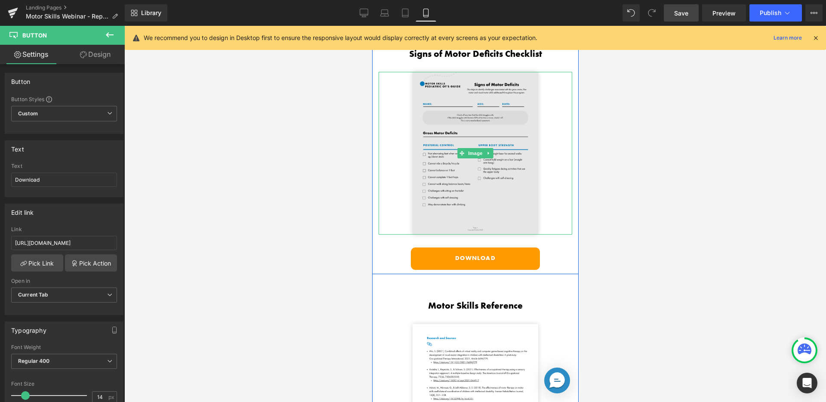
click at [448, 108] on img at bounding box center [475, 153] width 126 height 163
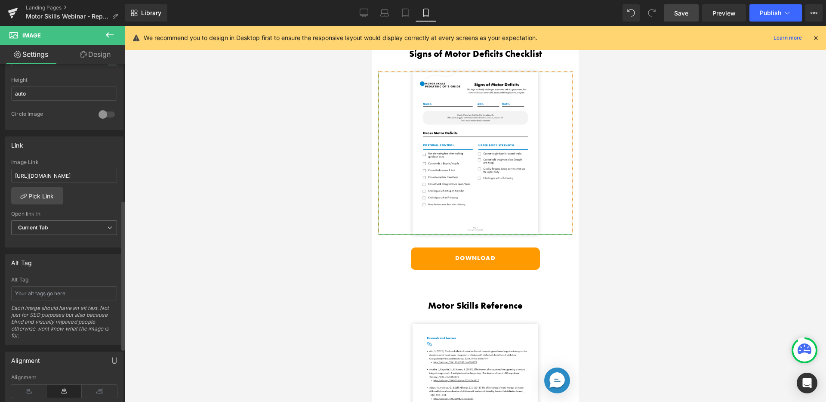
scroll to position [305, 0]
click at [81, 166] on div "Image Link [URL][DOMAIN_NAME]" at bounding box center [64, 173] width 106 height 28
click at [81, 173] on input "[URL][DOMAIN_NAME]" at bounding box center [64, 176] width 106 height 14
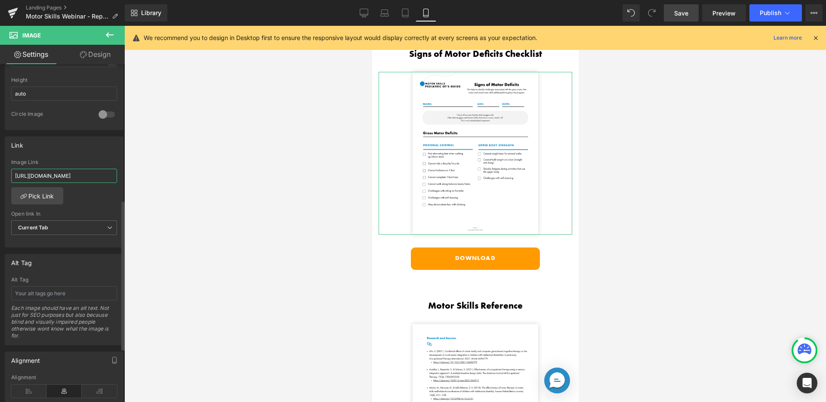
paste input "_Signs_of_Motor_Deficits_Checklist.pdf?v=1755894375"
type input "[URL][DOMAIN_NAME]"
click at [89, 148] on div "Link" at bounding box center [64, 145] width 118 height 16
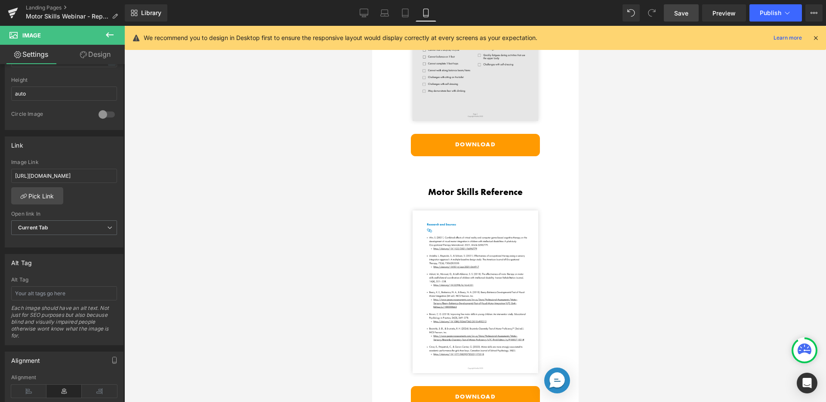
scroll to position [2384, 0]
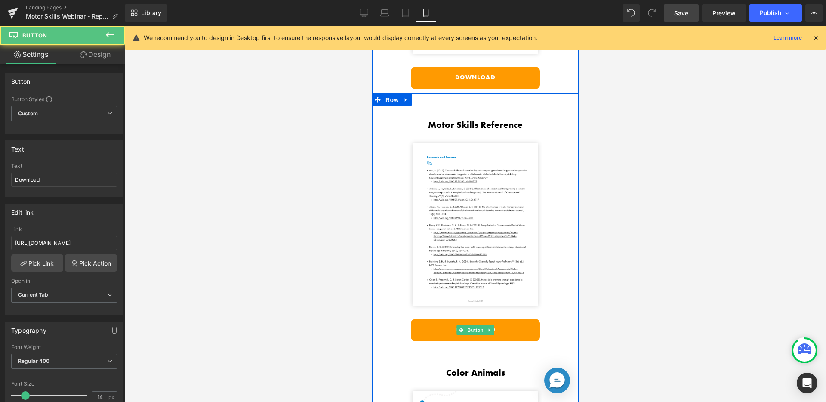
click at [438, 319] on link "Download" at bounding box center [474, 330] width 129 height 22
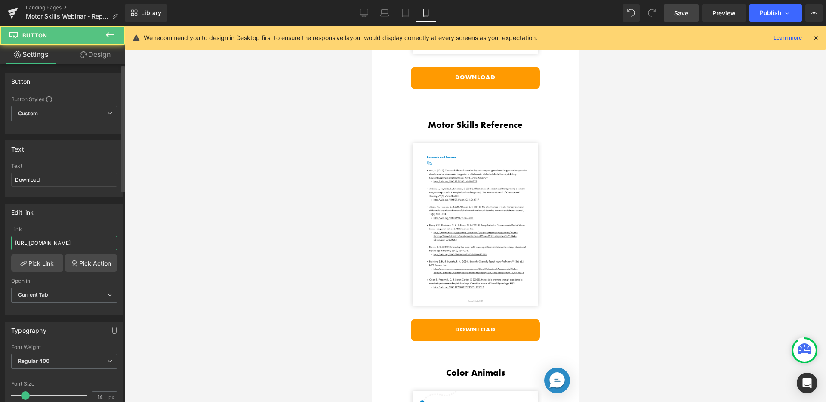
click at [37, 243] on input "[URL][DOMAIN_NAME]" at bounding box center [64, 243] width 106 height 14
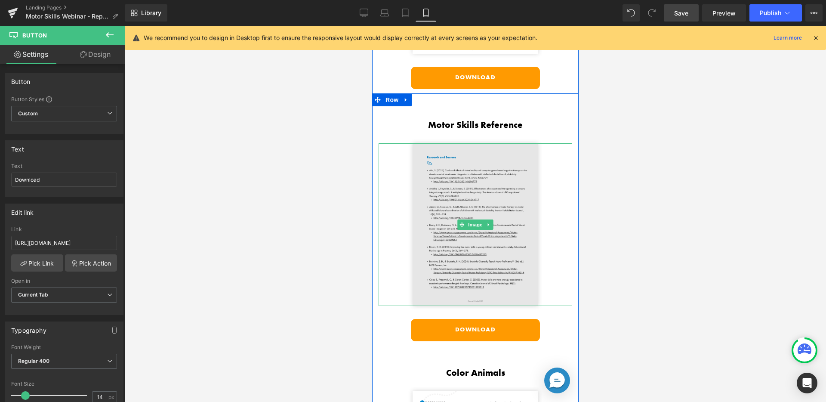
click at [434, 187] on img at bounding box center [475, 224] width 126 height 163
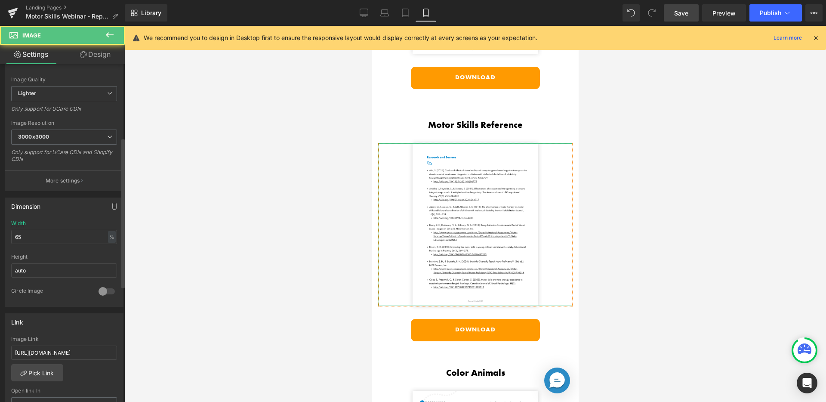
scroll to position [183, 0]
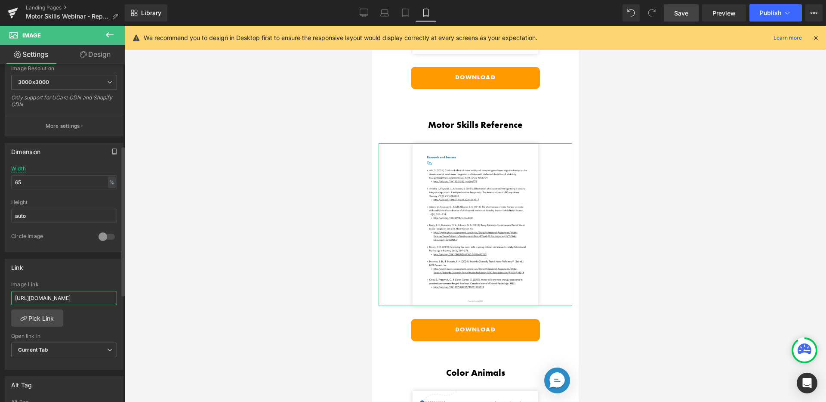
click at [68, 292] on input "[URL][DOMAIN_NAME]" at bounding box center [64, 298] width 106 height 14
paste input "Motor_Skills_Free_Webinar_References.pdf?v=1755894375"
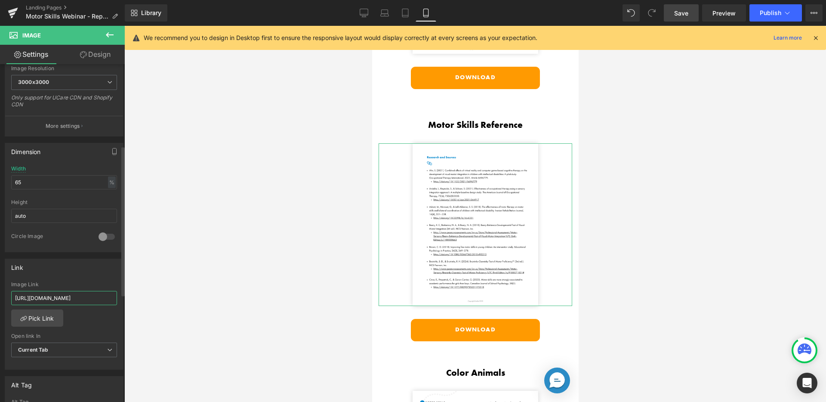
type input "[URL][DOMAIN_NAME]"
click at [86, 275] on div "Link [URL][DOMAIN_NAME] Image Link [URL][DOMAIN_NAME] Pick Link Current Tab New…" at bounding box center [64, 313] width 119 height 111
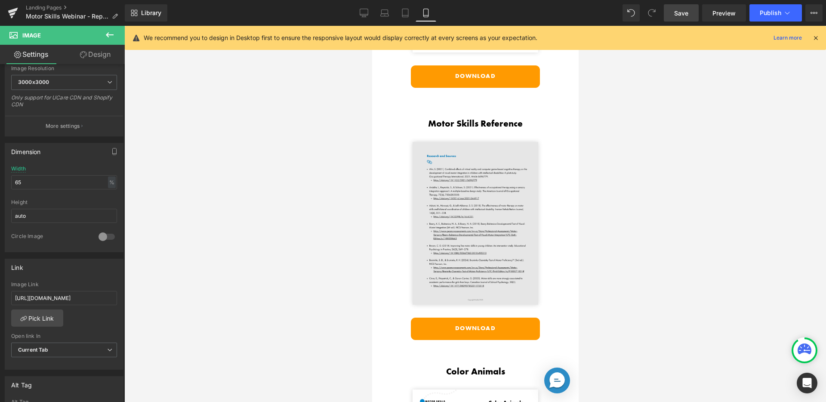
scroll to position [2671, 0]
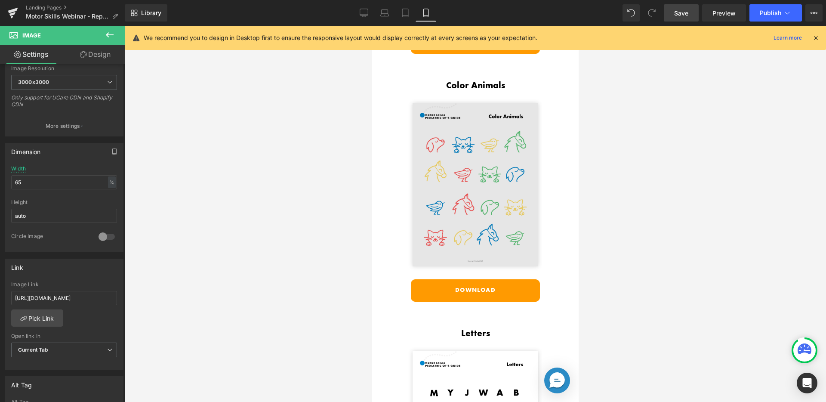
click at [442, 199] on img at bounding box center [475, 184] width 126 height 163
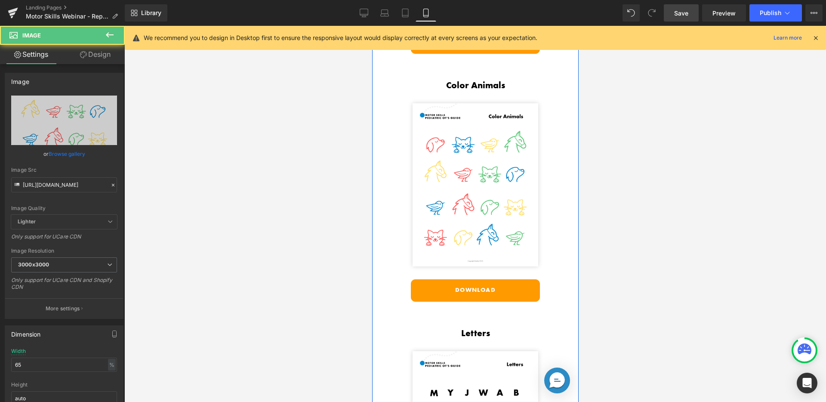
click at [440, 279] on link "Download" at bounding box center [474, 290] width 129 height 22
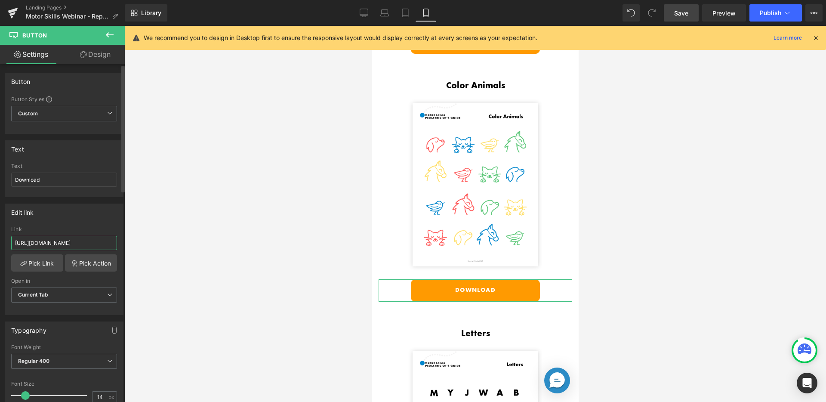
click at [87, 247] on input "[URL][DOMAIN_NAME]" at bounding box center [64, 243] width 106 height 14
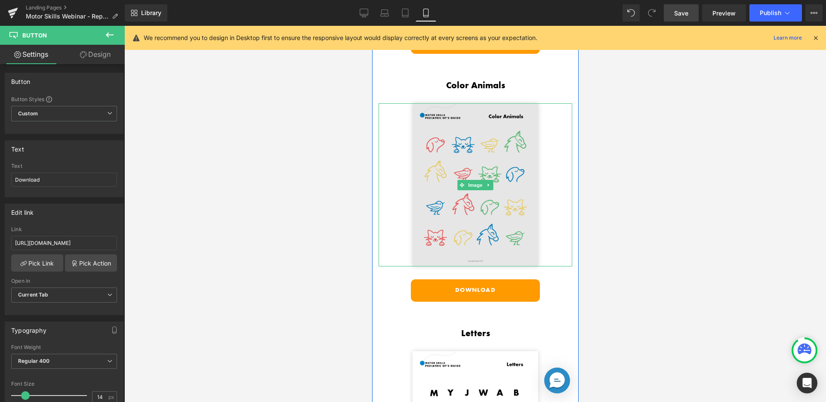
click at [426, 146] on img at bounding box center [475, 184] width 126 height 163
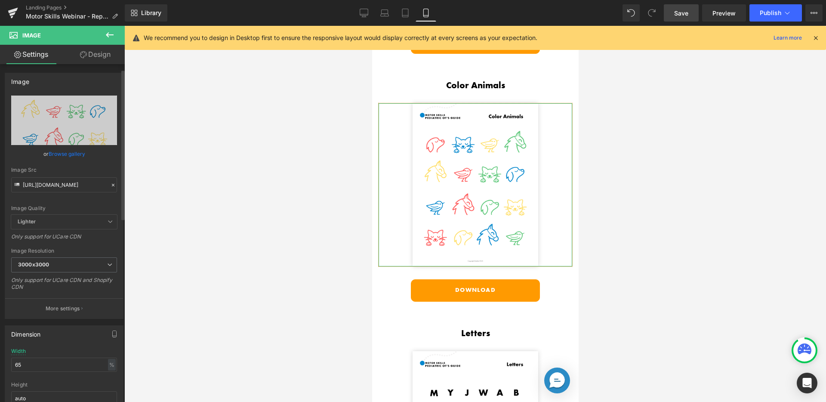
scroll to position [295, 0]
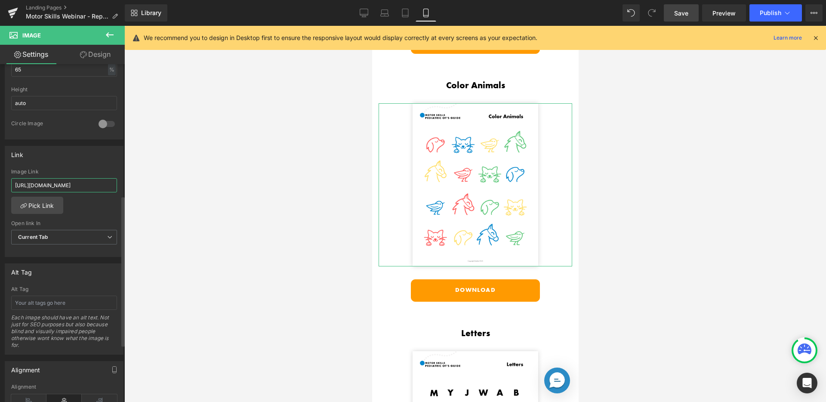
click at [61, 187] on input "[URL][DOMAIN_NAME]" at bounding box center [64, 185] width 106 height 14
paste input "Color_Animals_Visual_Chart.png?v=1755894130"
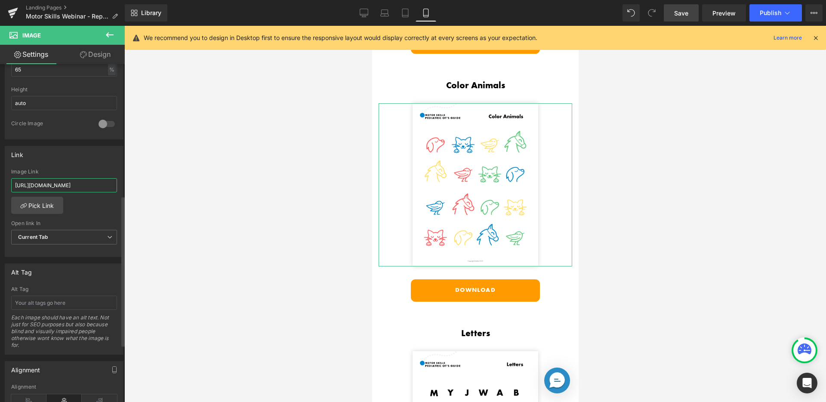
type input "[URL][DOMAIN_NAME]"
click at [71, 152] on div "Link" at bounding box center [64, 154] width 118 height 16
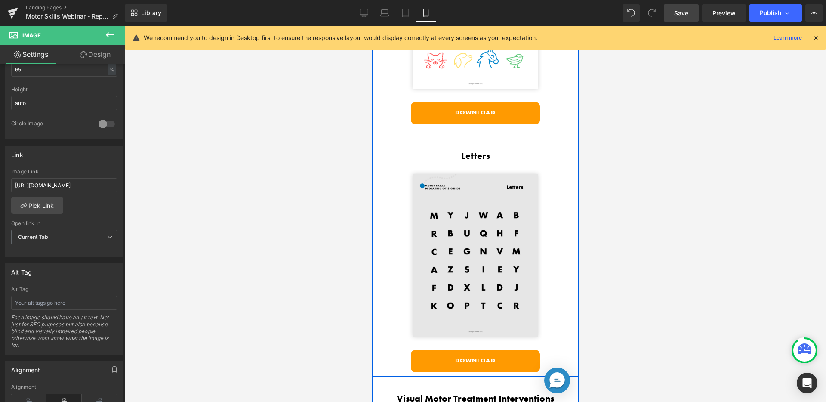
scroll to position [2922, 0]
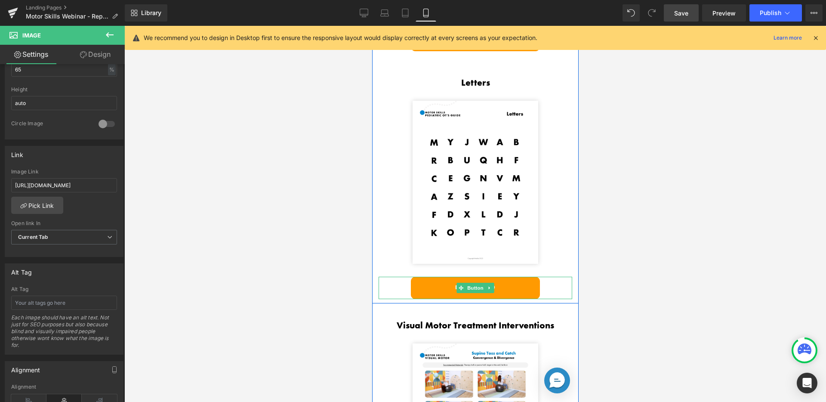
click at [438, 276] on link "Download" at bounding box center [474, 287] width 129 height 22
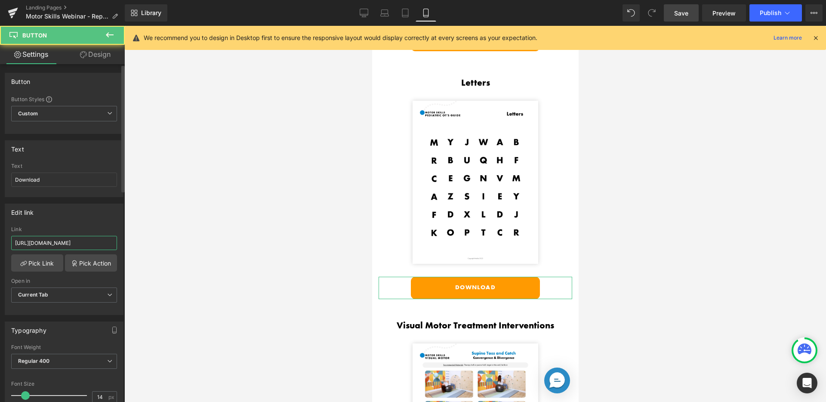
click at [66, 246] on input "[URL][DOMAIN_NAME]" at bounding box center [64, 243] width 106 height 14
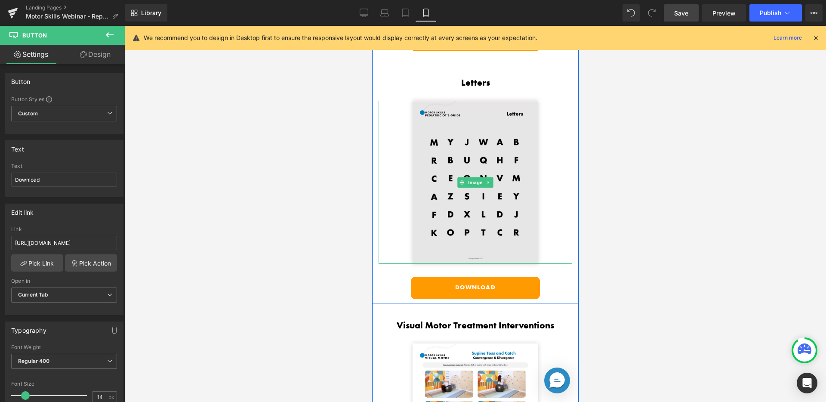
click at [426, 139] on img at bounding box center [475, 182] width 126 height 163
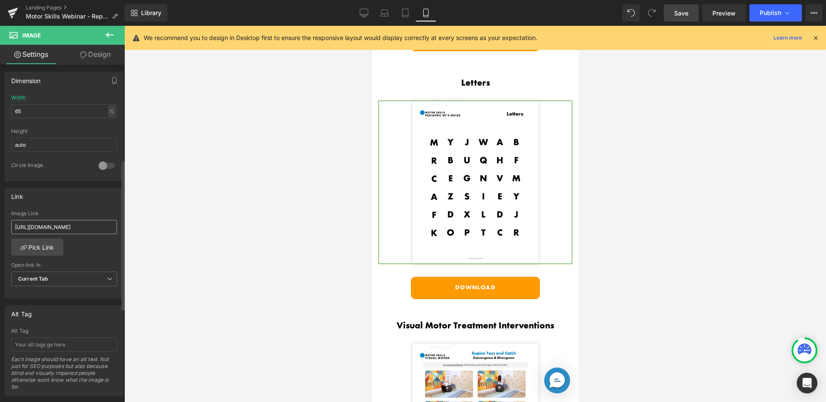
scroll to position [274, 0]
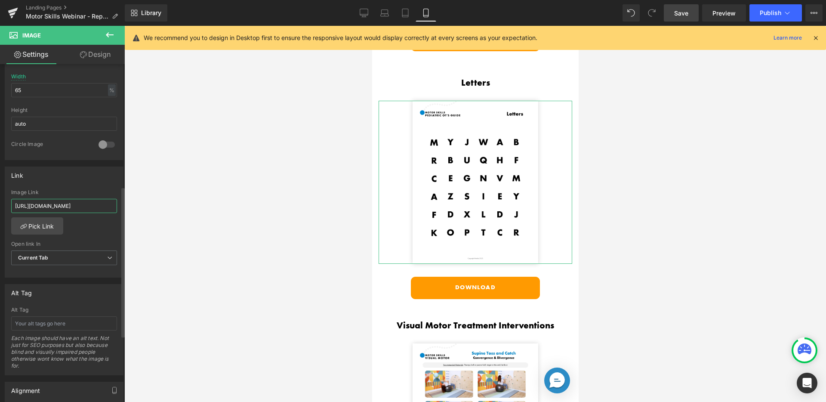
click at [65, 204] on input "[URL][DOMAIN_NAME]" at bounding box center [64, 206] width 106 height 14
type input "[URL][DOMAIN_NAME]"
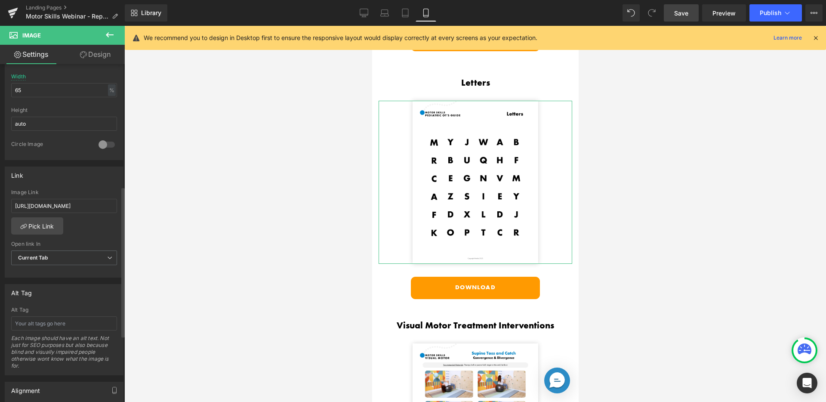
click at [80, 180] on div "Link" at bounding box center [64, 175] width 118 height 16
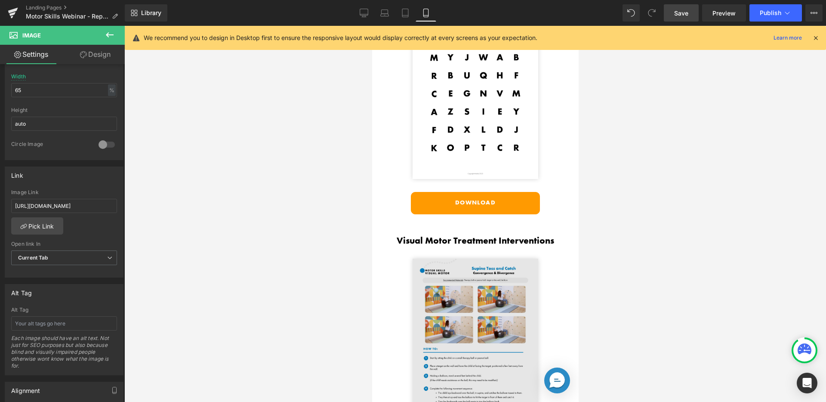
scroll to position [3100, 0]
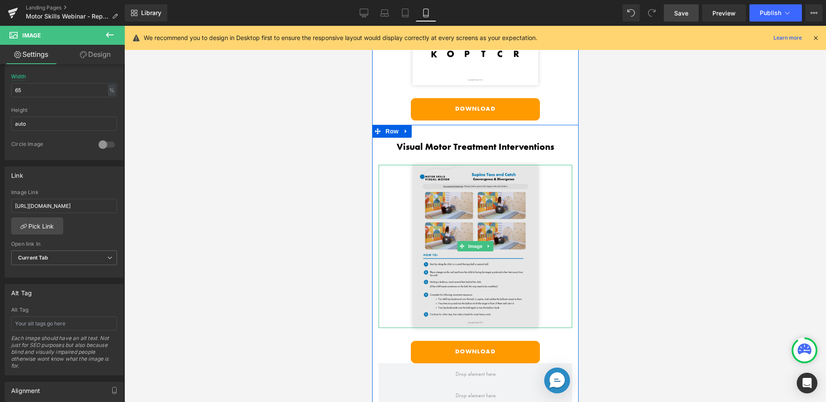
click at [438, 208] on img at bounding box center [475, 246] width 126 height 163
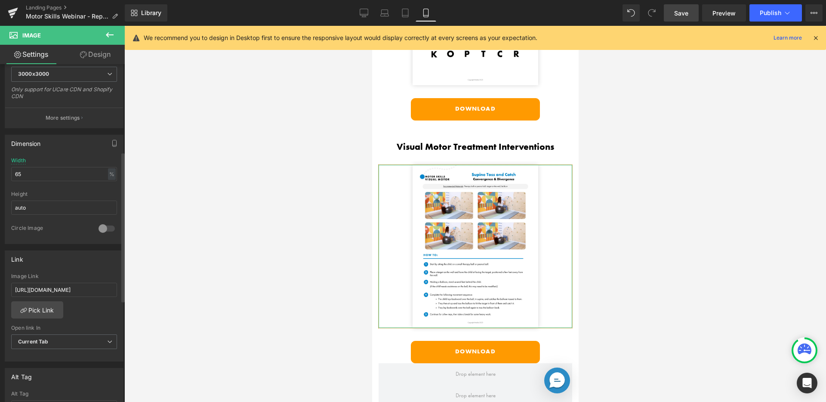
scroll to position [196, 0]
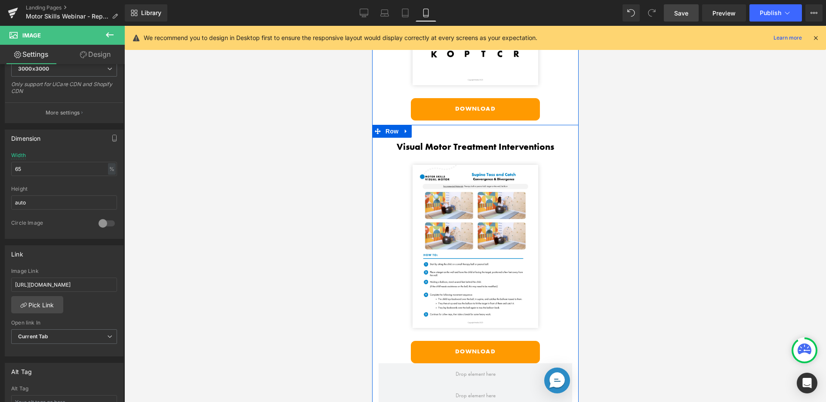
click at [431, 341] on link "Download" at bounding box center [474, 352] width 129 height 22
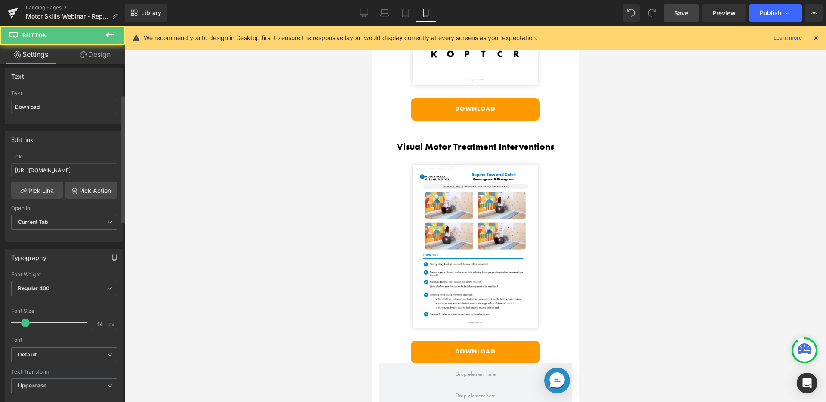
scroll to position [0, 0]
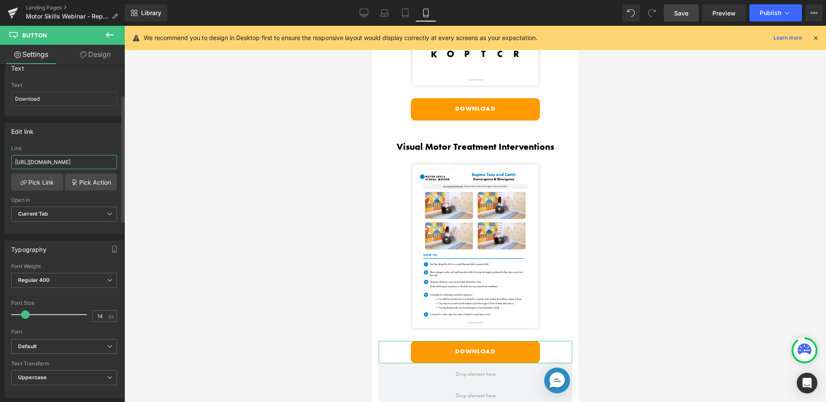
click at [69, 158] on input "[URL][DOMAIN_NAME]" at bounding box center [64, 162] width 106 height 14
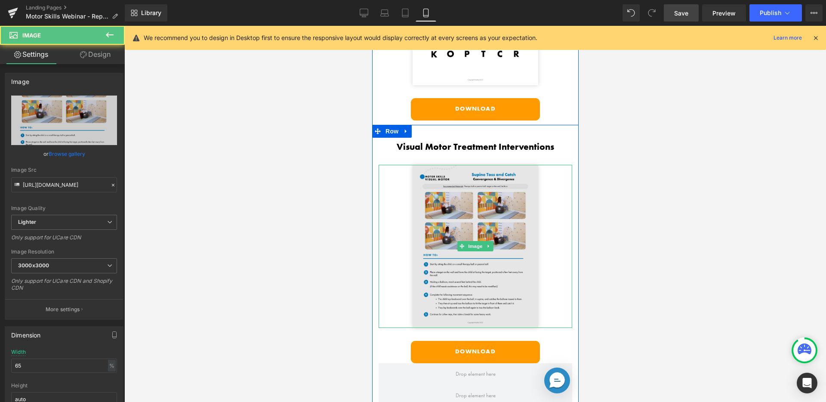
click at [433, 168] on img at bounding box center [475, 246] width 126 height 163
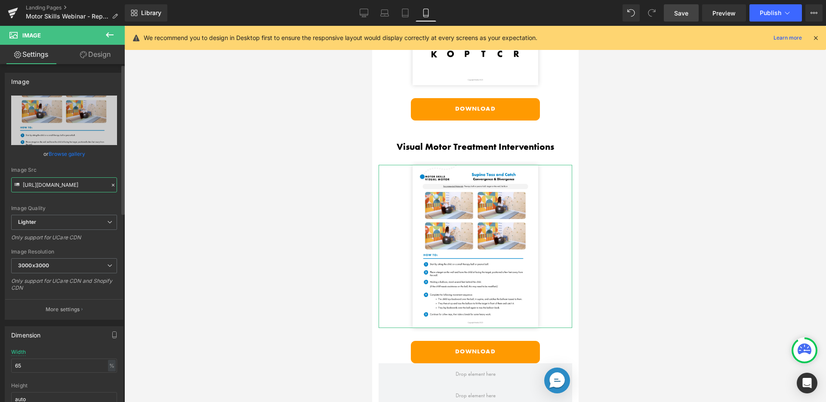
click at [65, 179] on input "[URL][DOMAIN_NAME]" at bounding box center [64, 184] width 106 height 15
paste input "[DOMAIN_NAME][URL]"
type input "[URL][DOMAIN_NAME]"
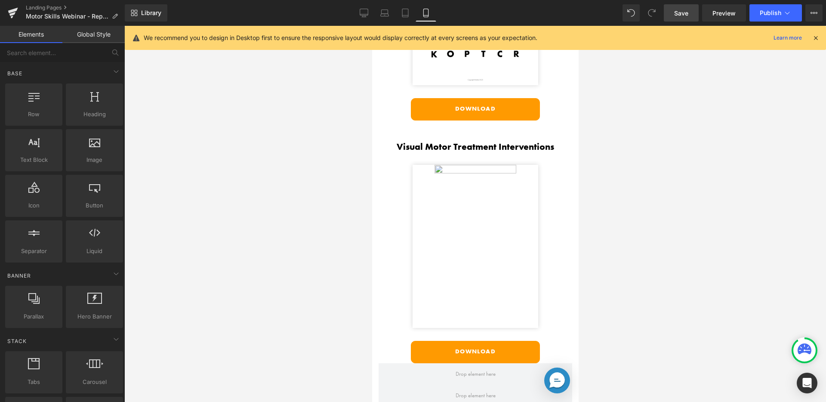
click at [132, 168] on div at bounding box center [474, 214] width 701 height 376
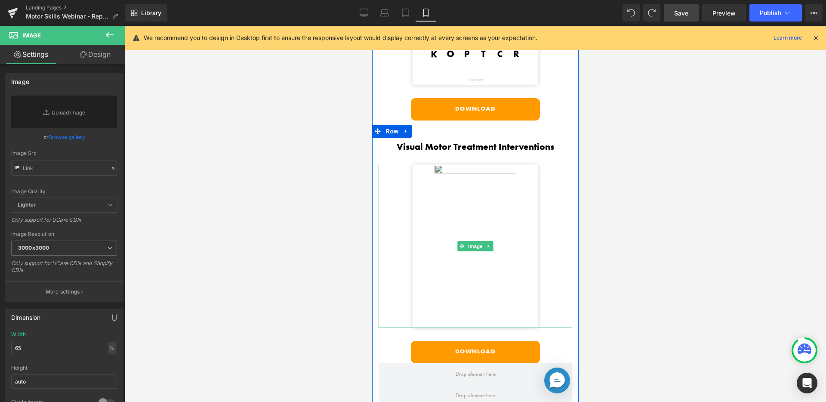
click at [451, 172] on img at bounding box center [475, 246] width 126 height 163
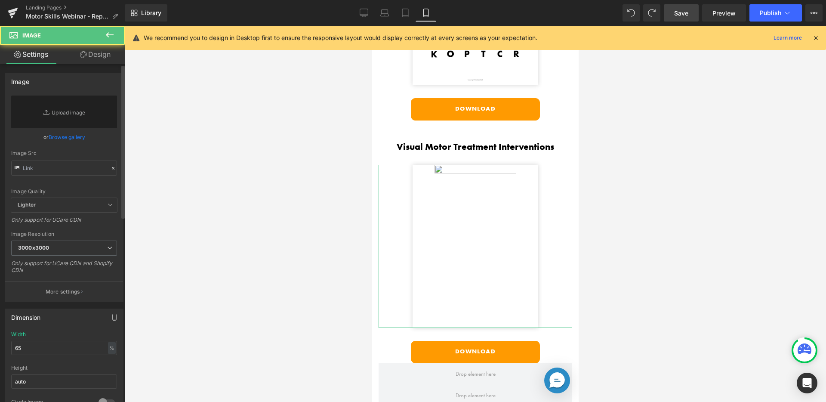
click at [60, 138] on link "Browse gallery" at bounding box center [67, 136] width 37 height 15
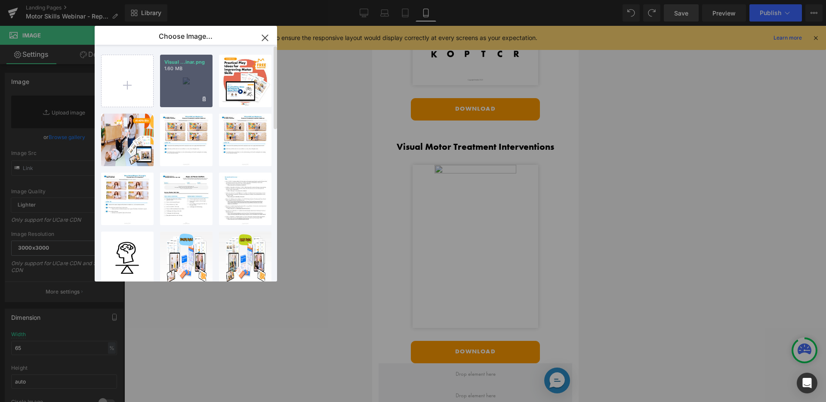
click at [178, 98] on div "Visual ...inar.png 1.60 MB" at bounding box center [186, 81] width 52 height 52
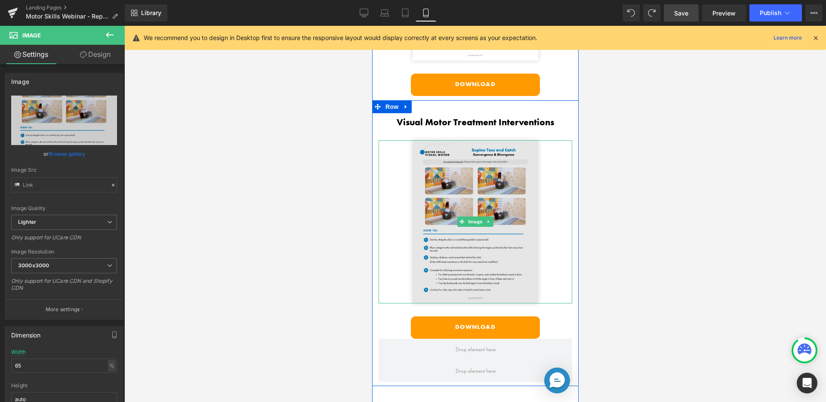
scroll to position [3174, 0]
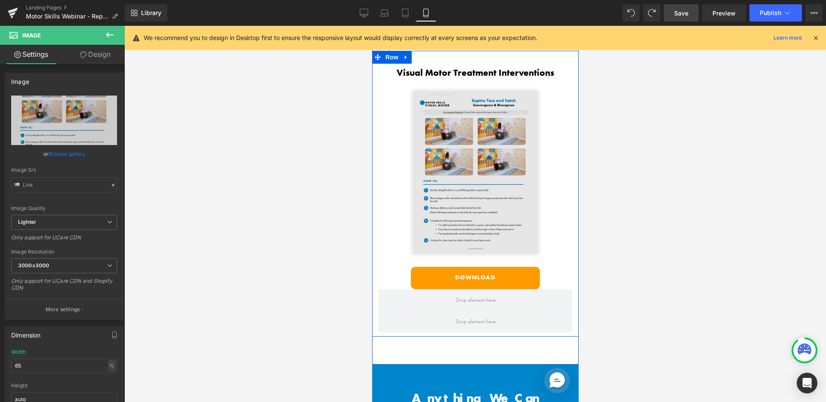
click at [440, 198] on img at bounding box center [475, 172] width 126 height 163
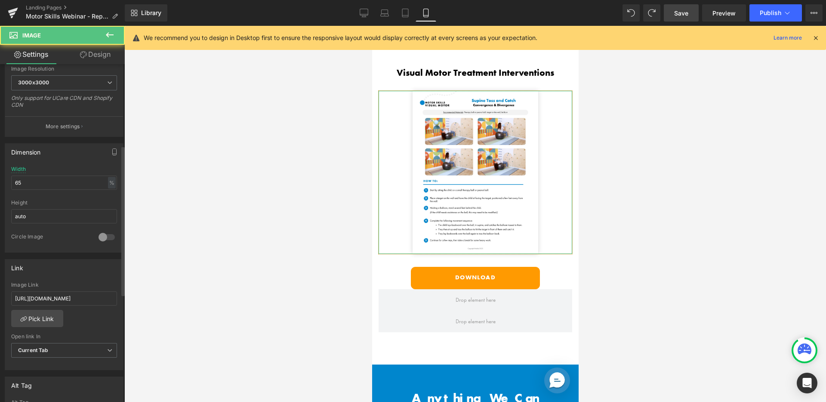
scroll to position [265, 0]
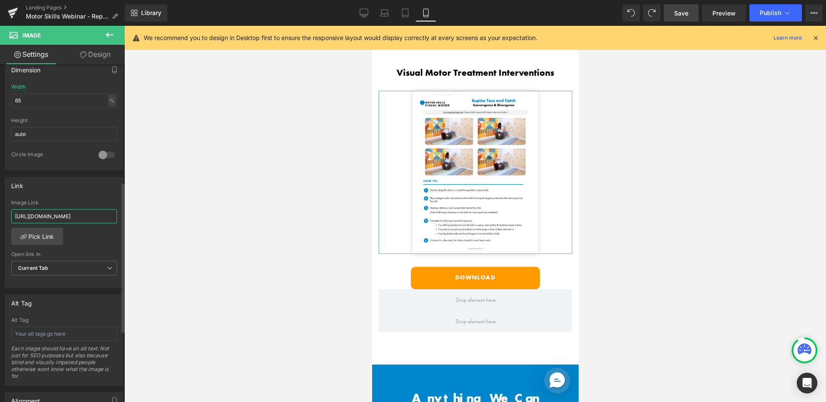
click at [59, 216] on input "[URL][DOMAIN_NAME]" at bounding box center [64, 216] width 106 height 14
type input "[URL][DOMAIN_NAME]"
click at [76, 187] on div "Link" at bounding box center [64, 185] width 118 height 16
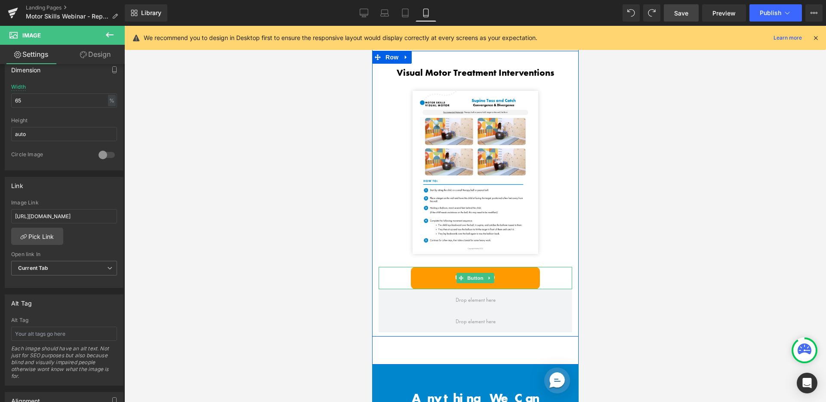
click at [415, 267] on link "Download" at bounding box center [474, 278] width 129 height 22
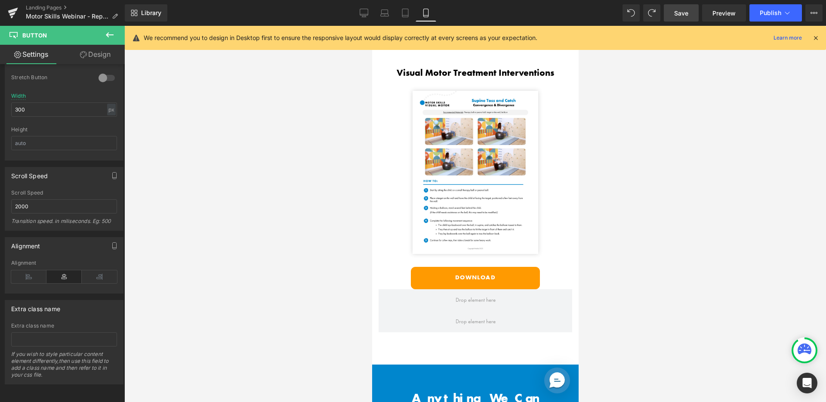
click at [682, 14] on span "Save" at bounding box center [681, 13] width 14 height 9
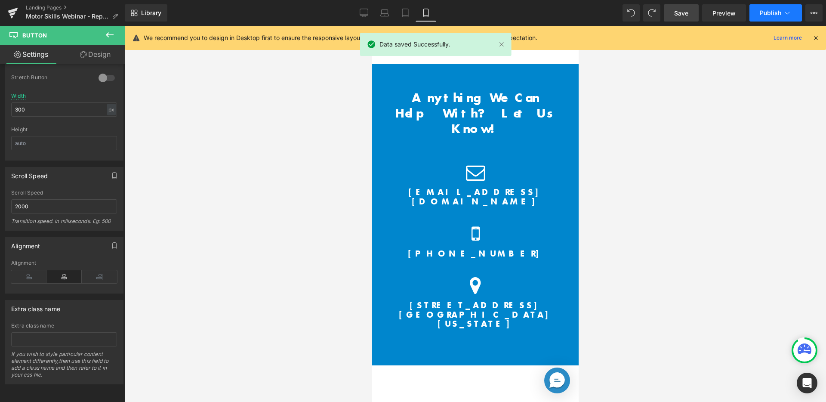
click at [765, 5] on button "Publish" at bounding box center [775, 12] width 52 height 17
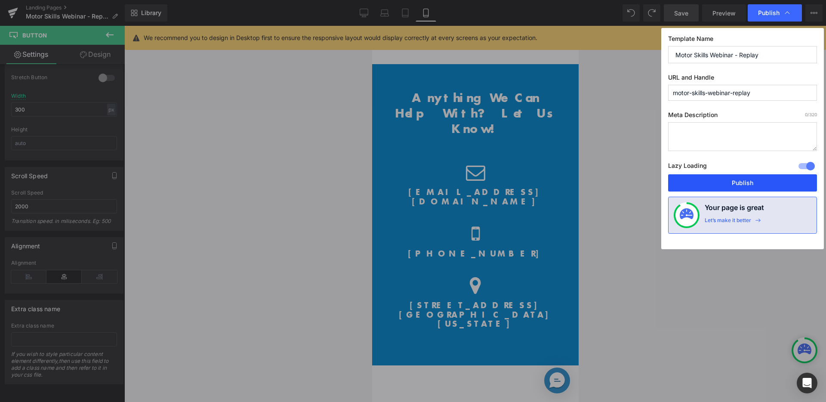
click at [709, 178] on button "Publish" at bounding box center [742, 182] width 149 height 17
